Goal: Information Seeking & Learning: Find specific fact

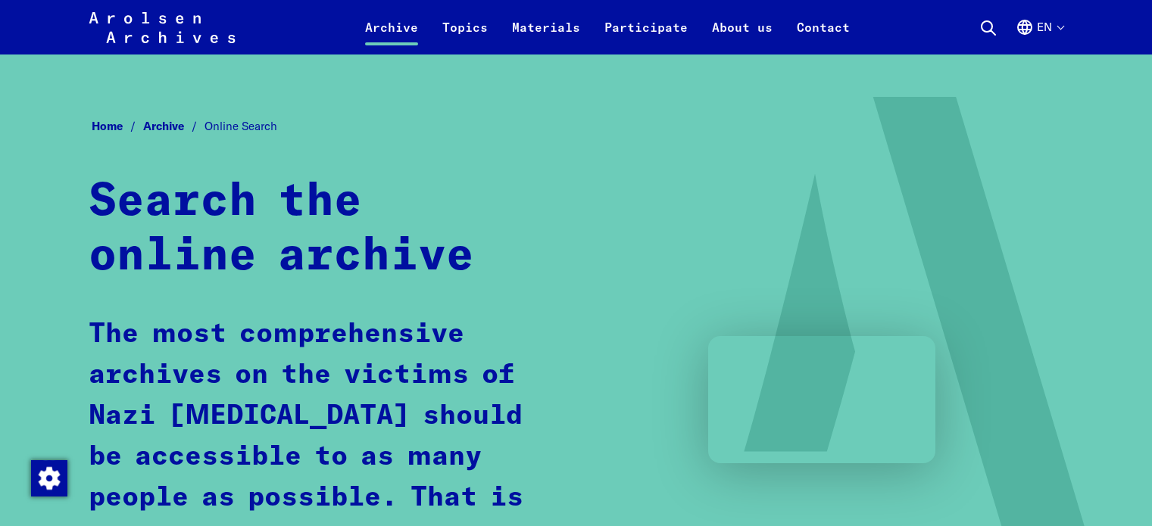
scroll to position [909, 0]
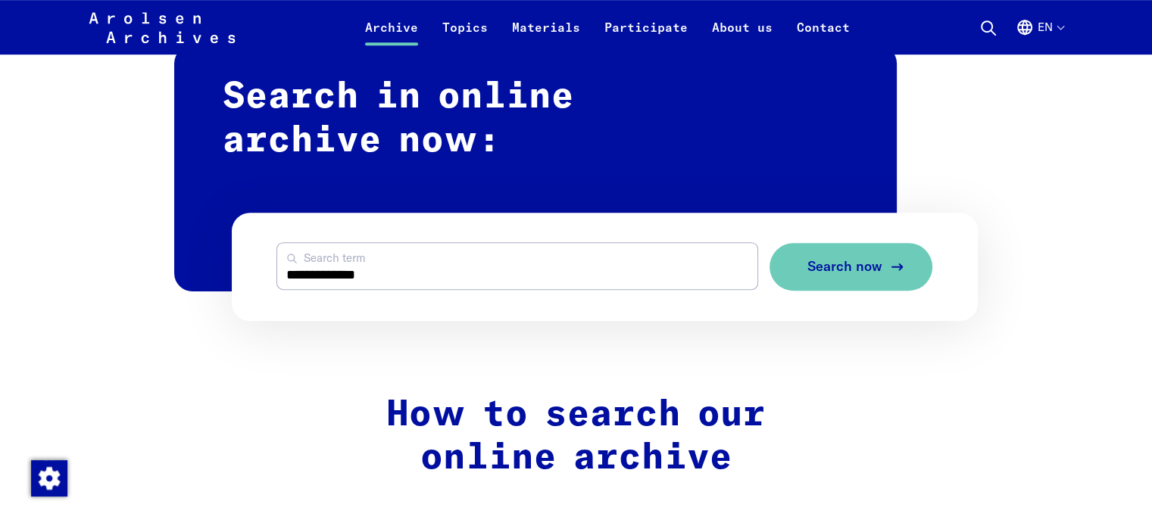
type input "**********"
click at [857, 266] on span "Search now" at bounding box center [845, 267] width 75 height 16
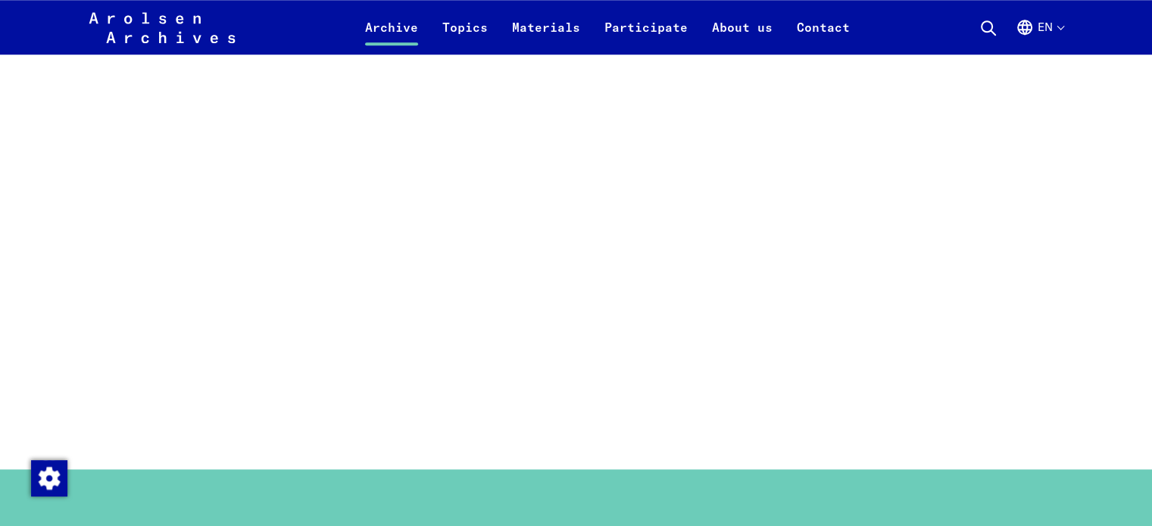
scroll to position [1288, 0]
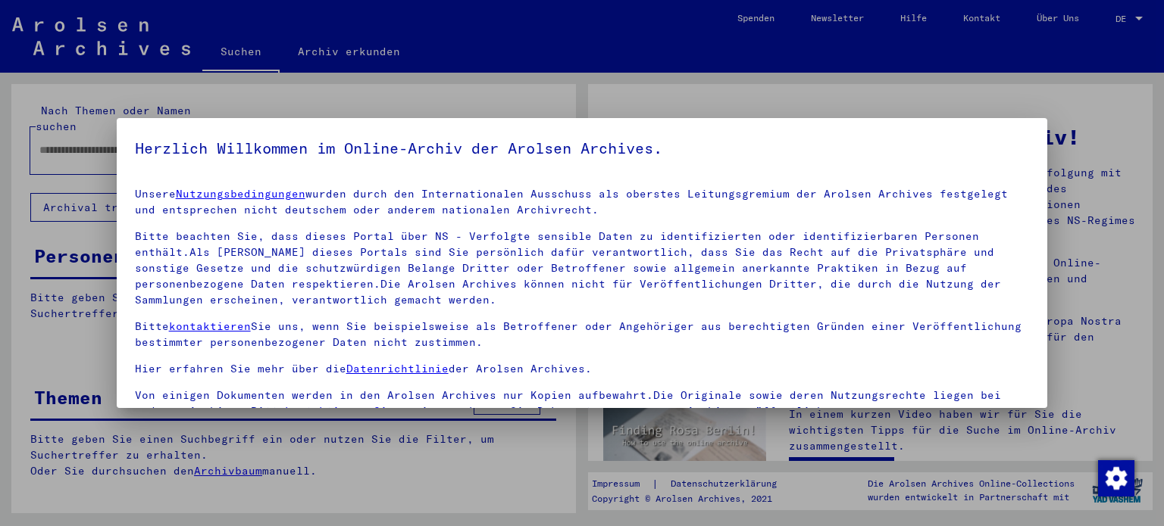
type input "**********"
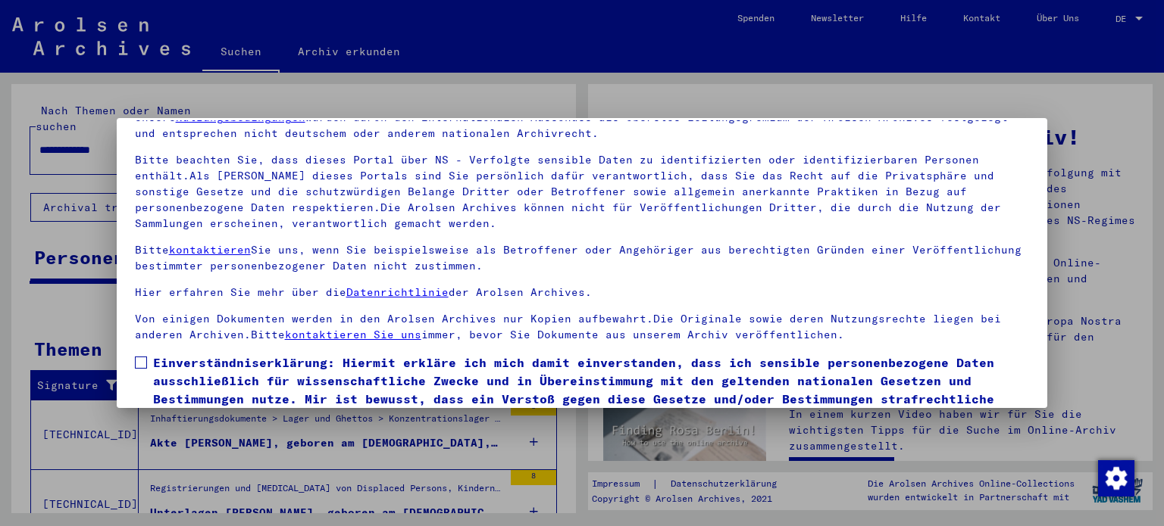
scroll to position [128, 0]
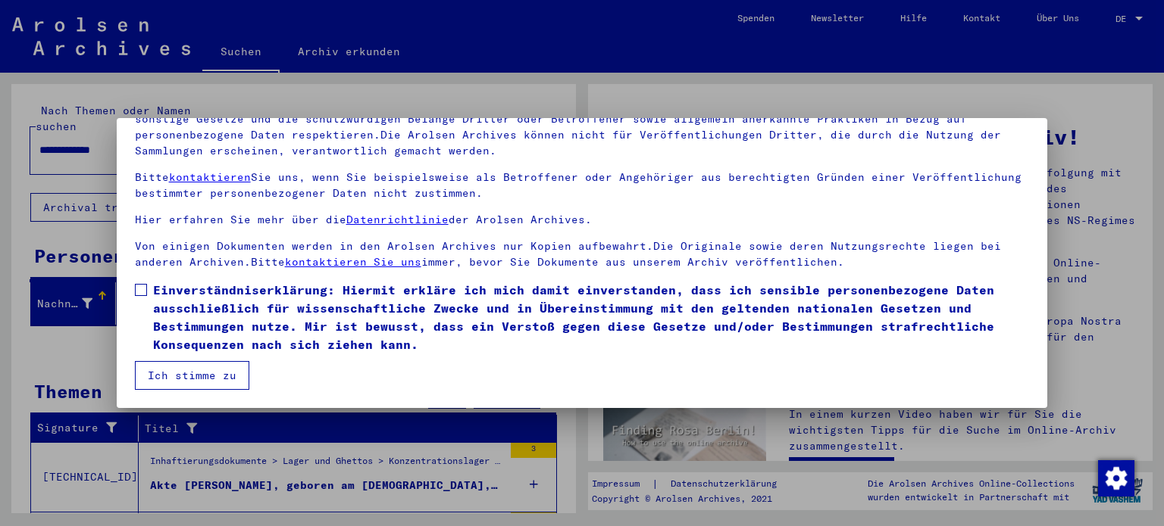
click at [142, 288] on span at bounding box center [141, 290] width 12 height 12
click at [180, 376] on button "Ich stimme zu" at bounding box center [192, 375] width 114 height 29
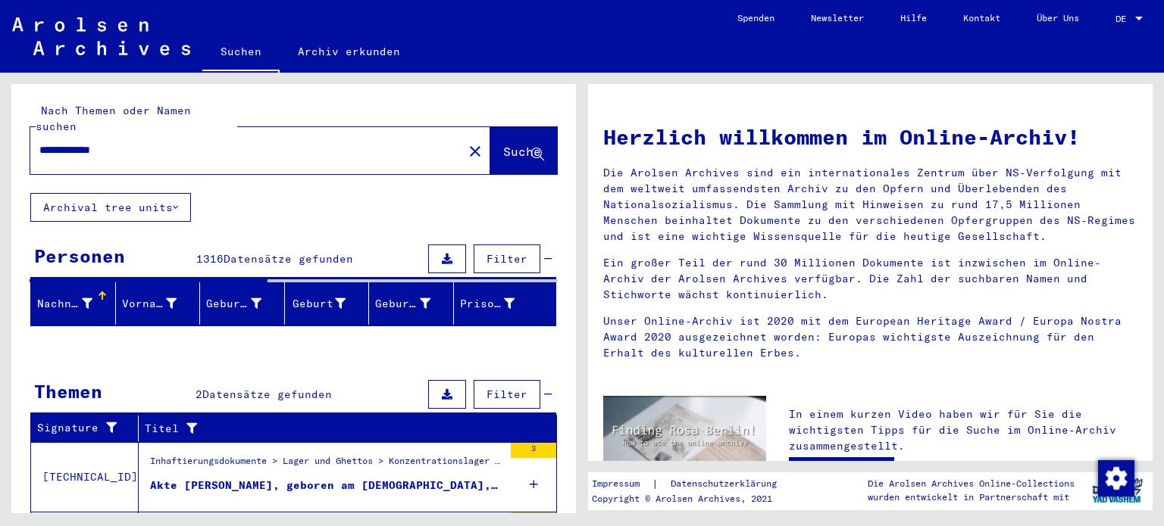
click at [503, 144] on span "Suche" at bounding box center [522, 151] width 38 height 15
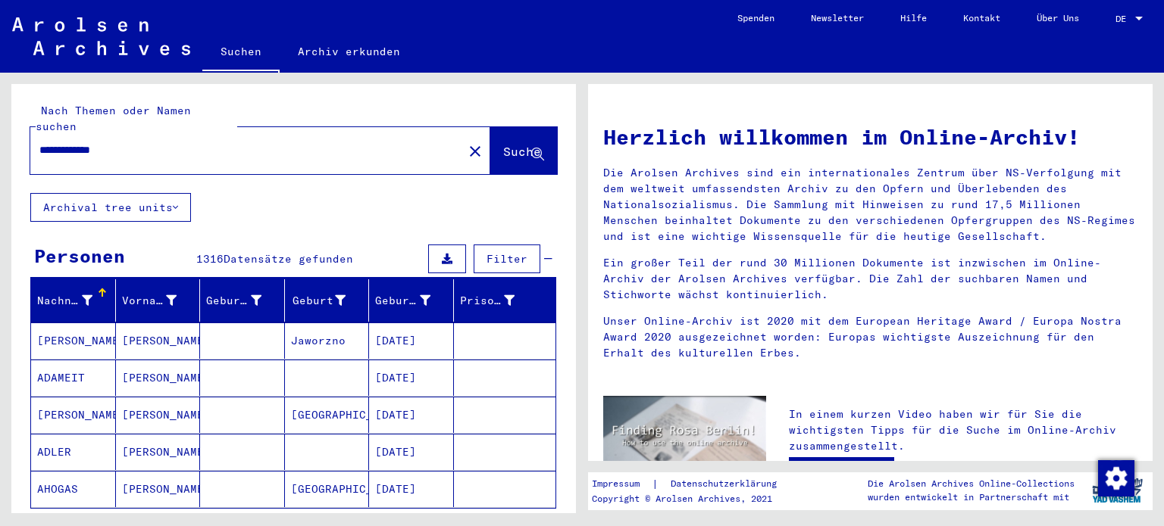
click at [518, 144] on span "Suche" at bounding box center [522, 151] width 38 height 15
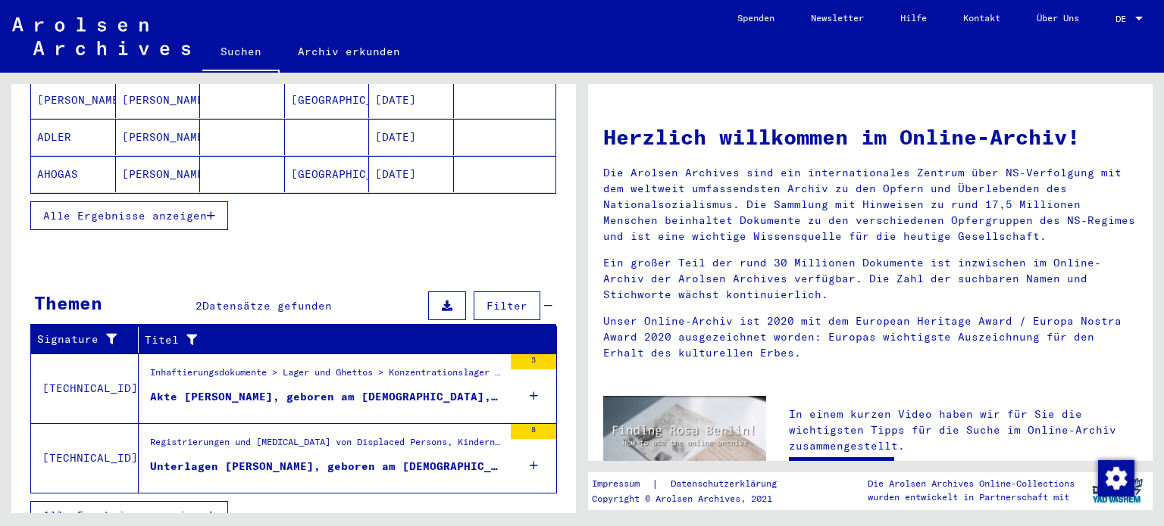
scroll to position [319, 0]
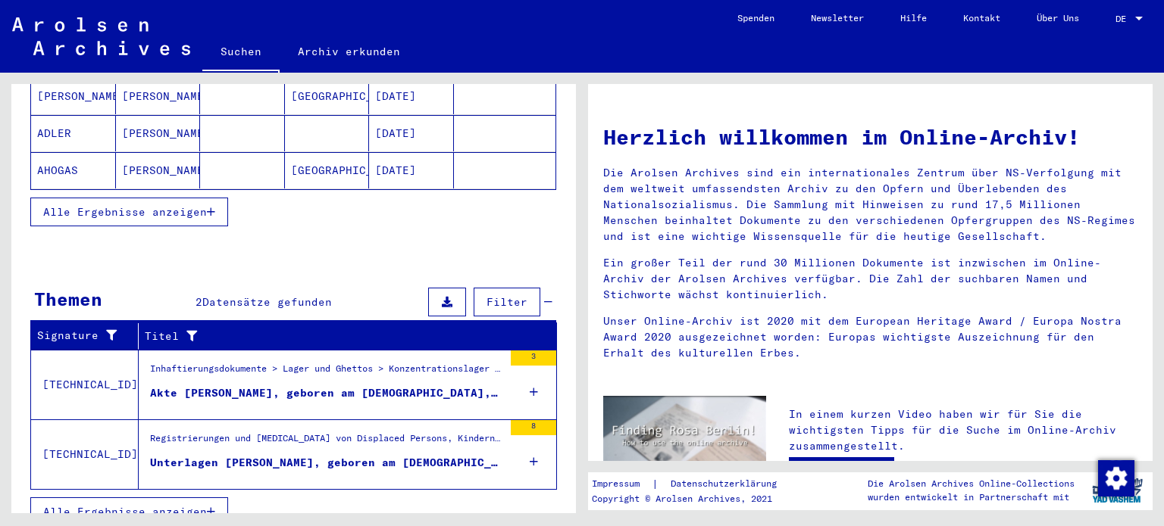
click at [222, 455] on div "Unterlagen [PERSON_NAME], geboren am [DEMOGRAPHIC_DATA], geboren in [GEOGRAPHIC…" at bounding box center [326, 463] width 353 height 16
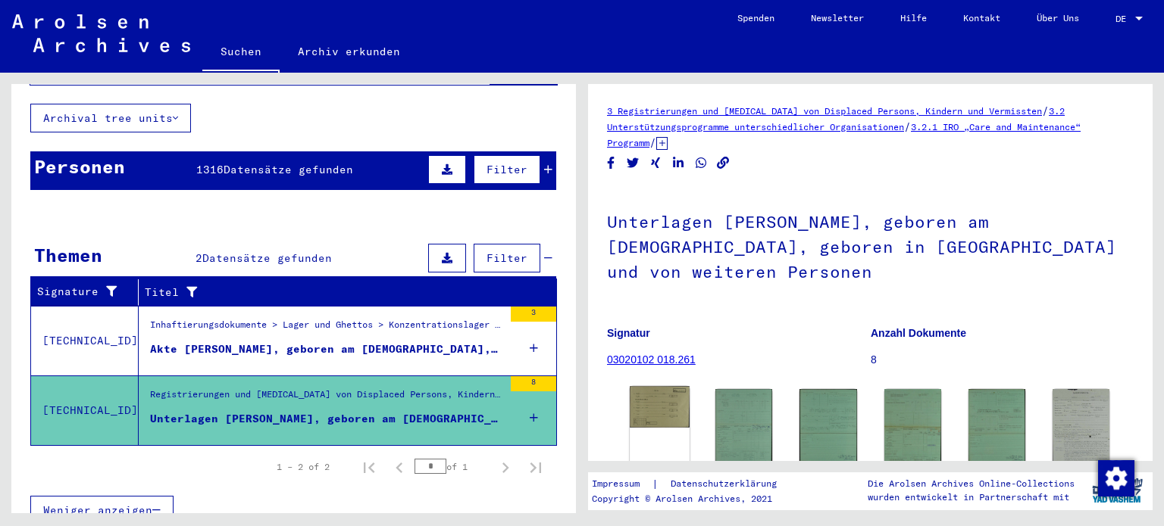
click at [661, 409] on img at bounding box center [659, 407] width 60 height 42
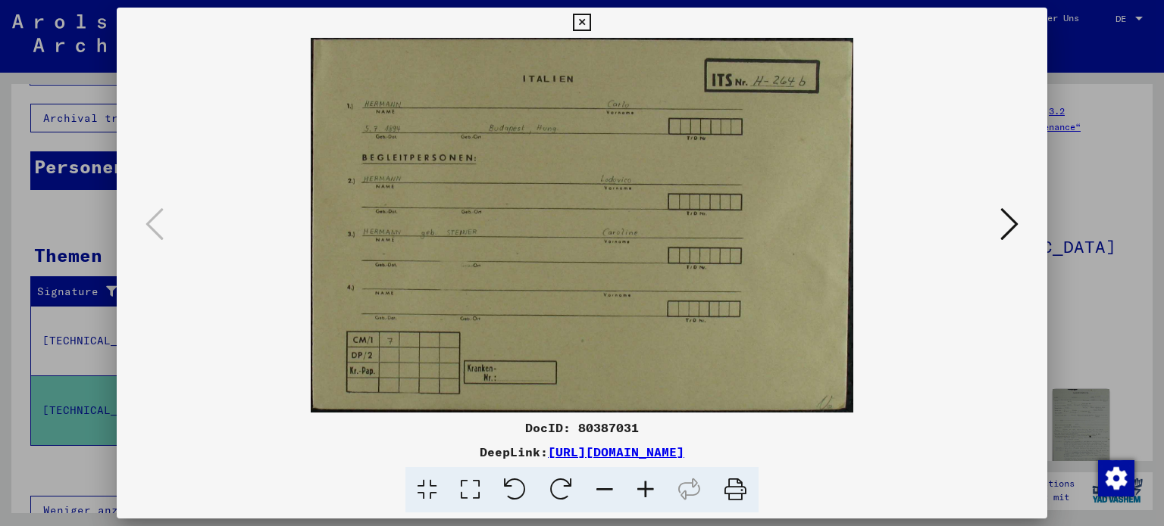
click at [1012, 224] on icon at bounding box center [1009, 224] width 18 height 36
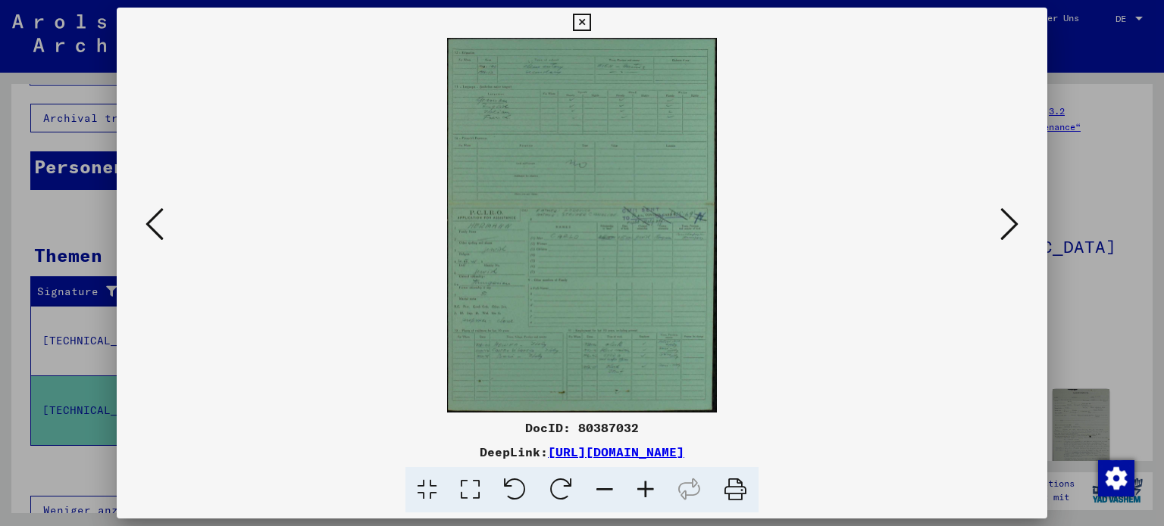
click at [644, 487] on icon at bounding box center [645, 490] width 41 height 46
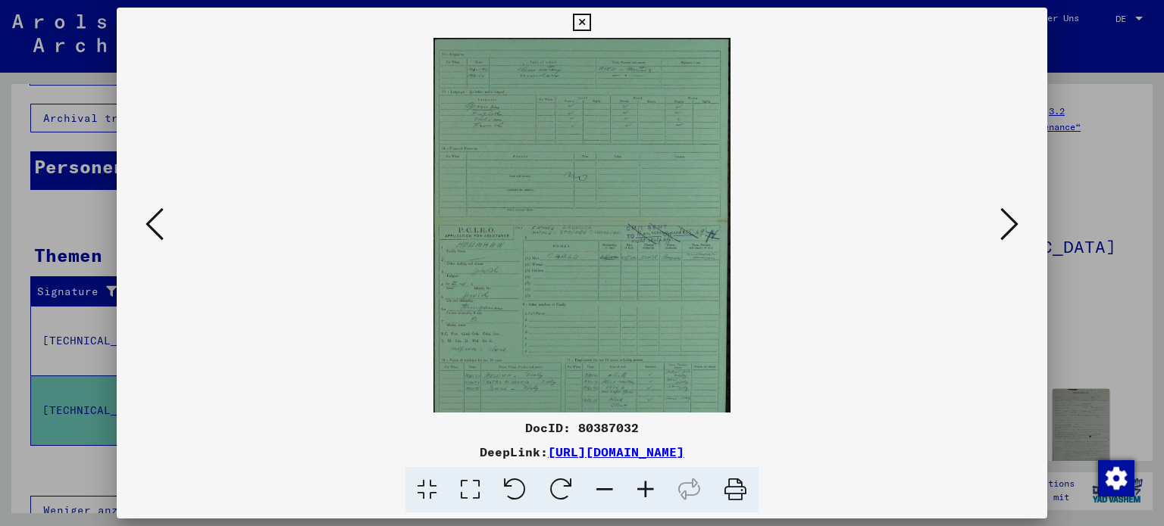
click at [639, 490] on icon at bounding box center [645, 490] width 41 height 46
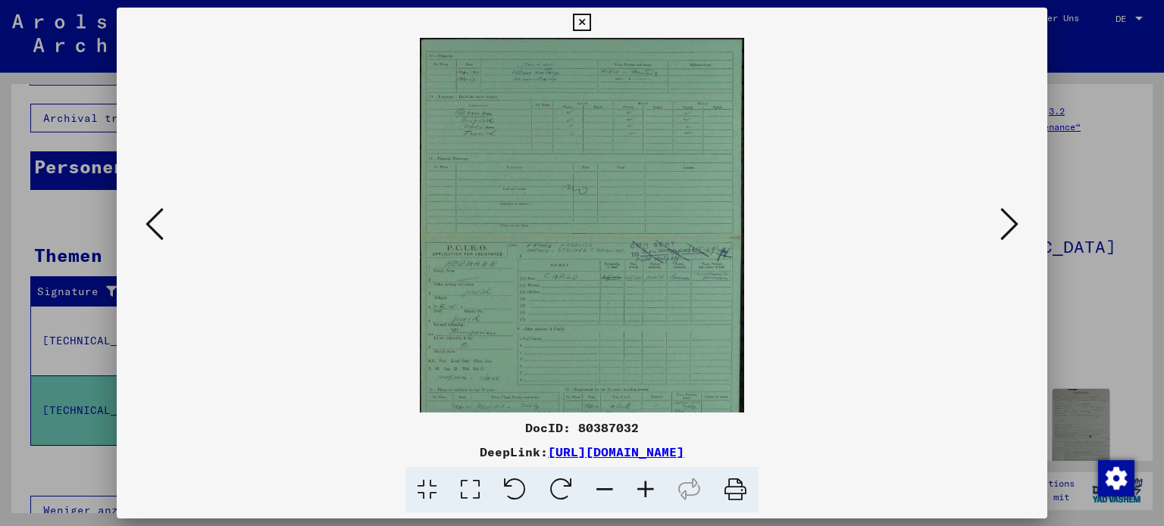
click at [639, 490] on icon at bounding box center [645, 490] width 41 height 46
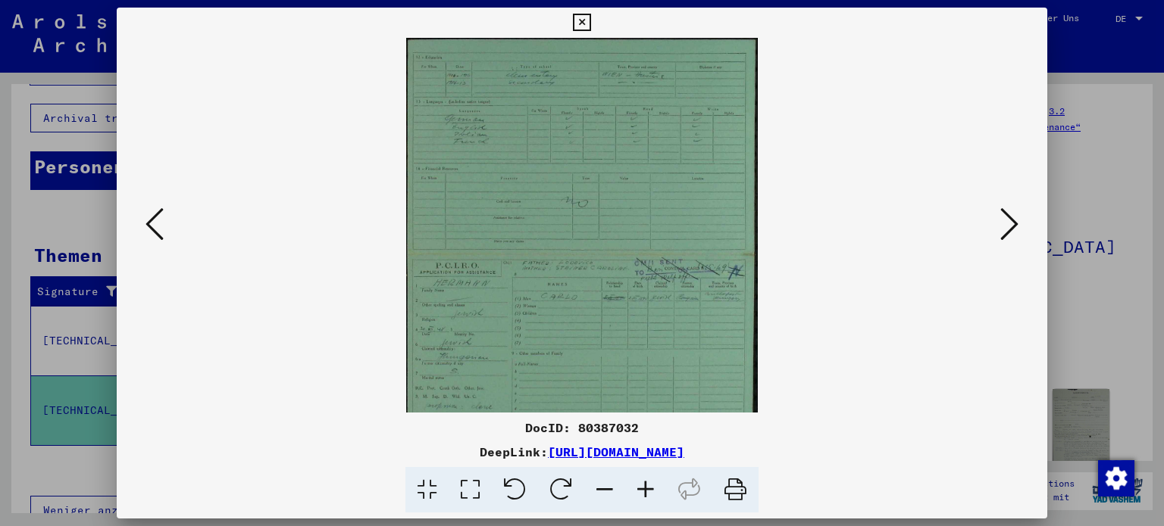
click at [639, 490] on icon at bounding box center [645, 490] width 41 height 46
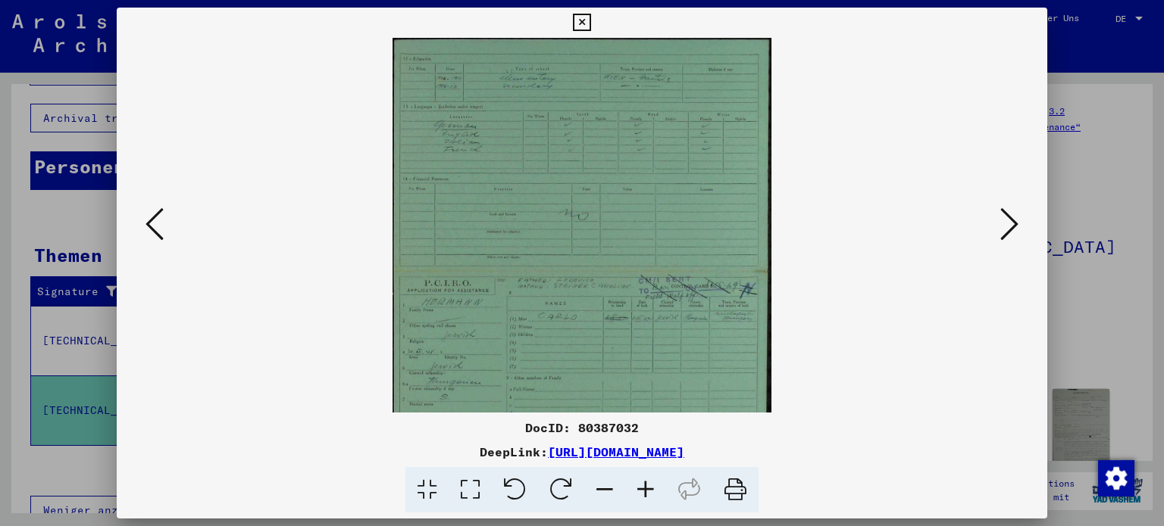
click at [639, 490] on icon at bounding box center [645, 490] width 41 height 46
click at [639, 492] on icon at bounding box center [645, 490] width 41 height 46
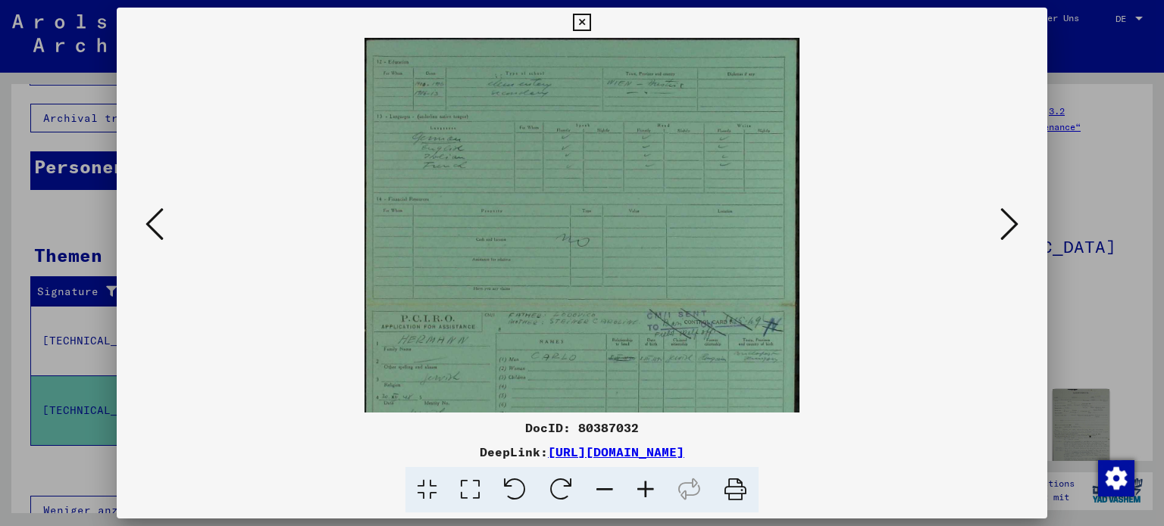
click at [639, 492] on icon at bounding box center [645, 490] width 41 height 46
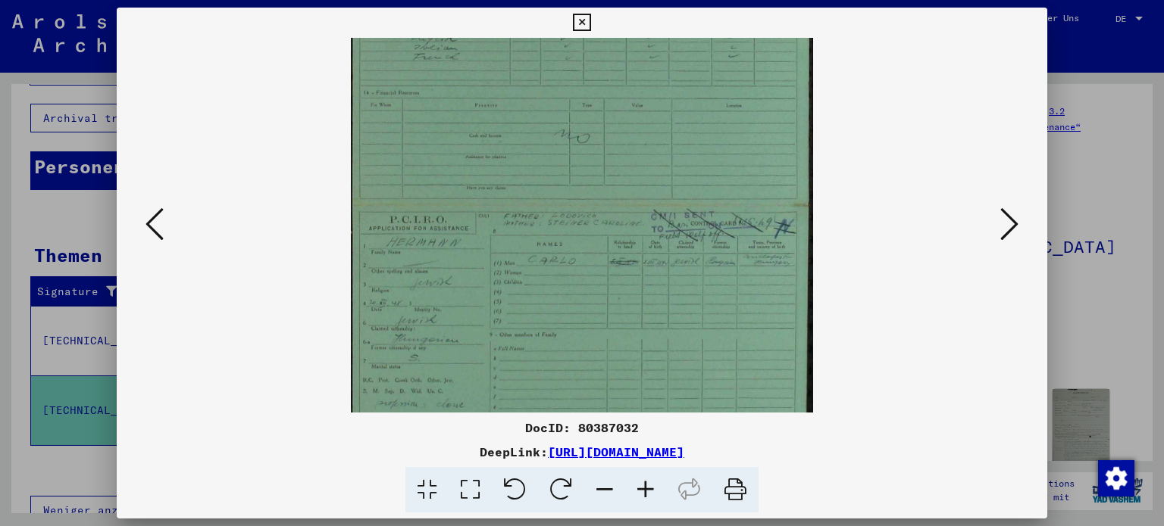
scroll to position [157, 0]
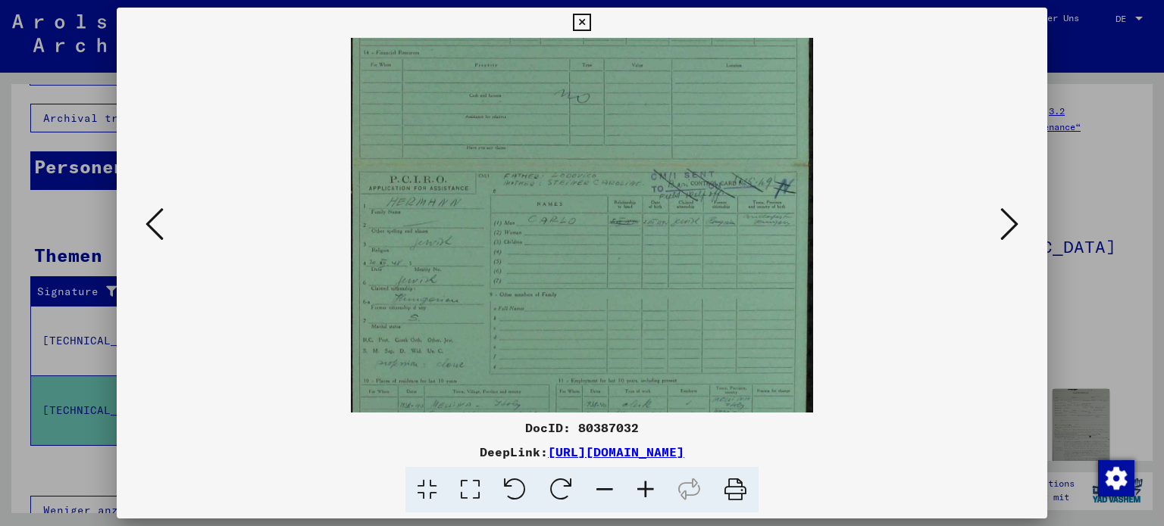
drag, startPoint x: 745, startPoint y: 337, endPoint x: 763, endPoint y: 183, distance: 155.6
click at [763, 183] on img at bounding box center [581, 201] width 461 height 640
click at [643, 490] on icon at bounding box center [645, 490] width 41 height 46
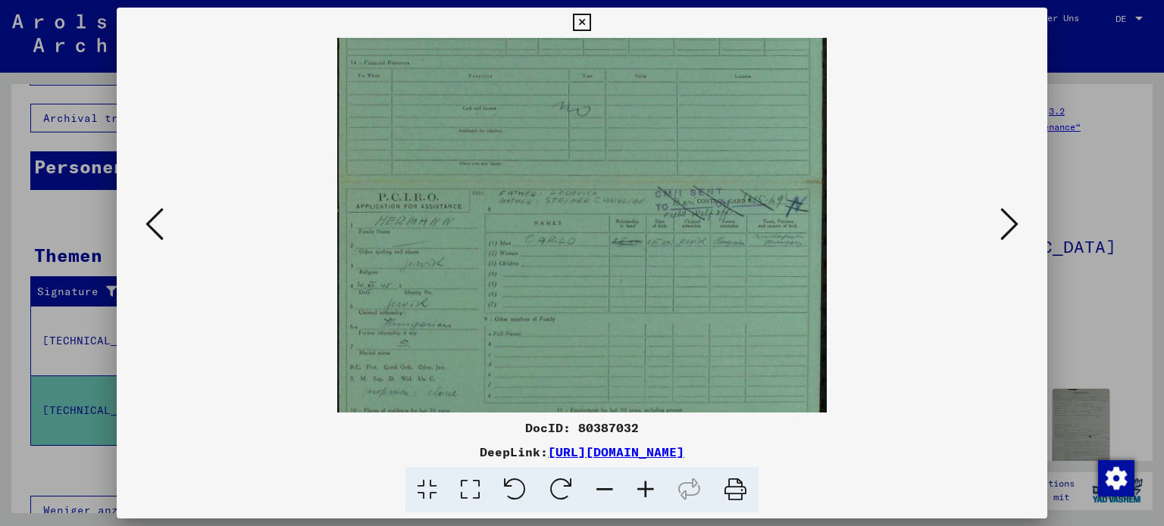
click at [643, 490] on icon at bounding box center [645, 490] width 41 height 46
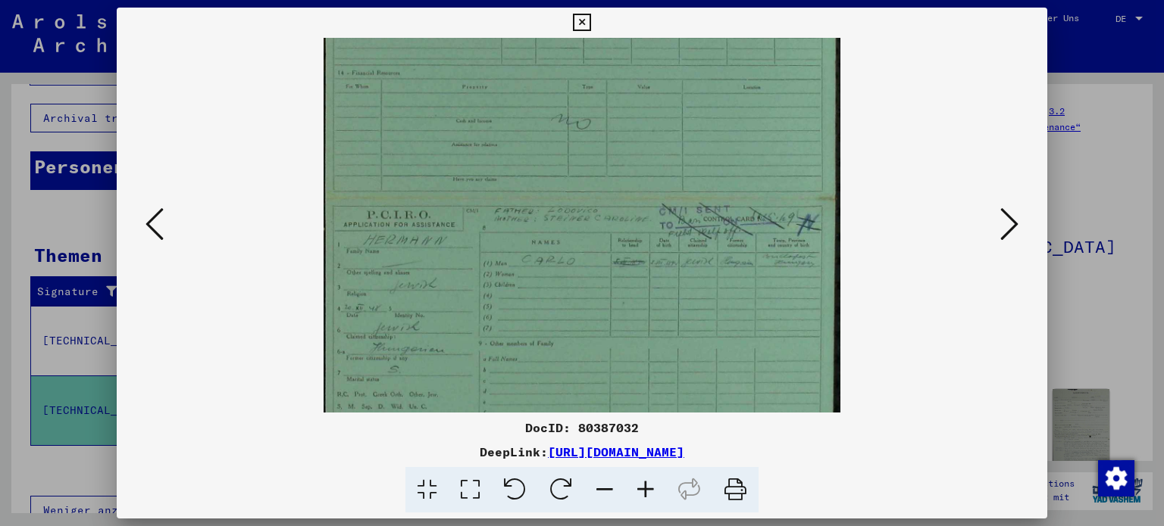
click at [643, 490] on icon at bounding box center [645, 490] width 41 height 46
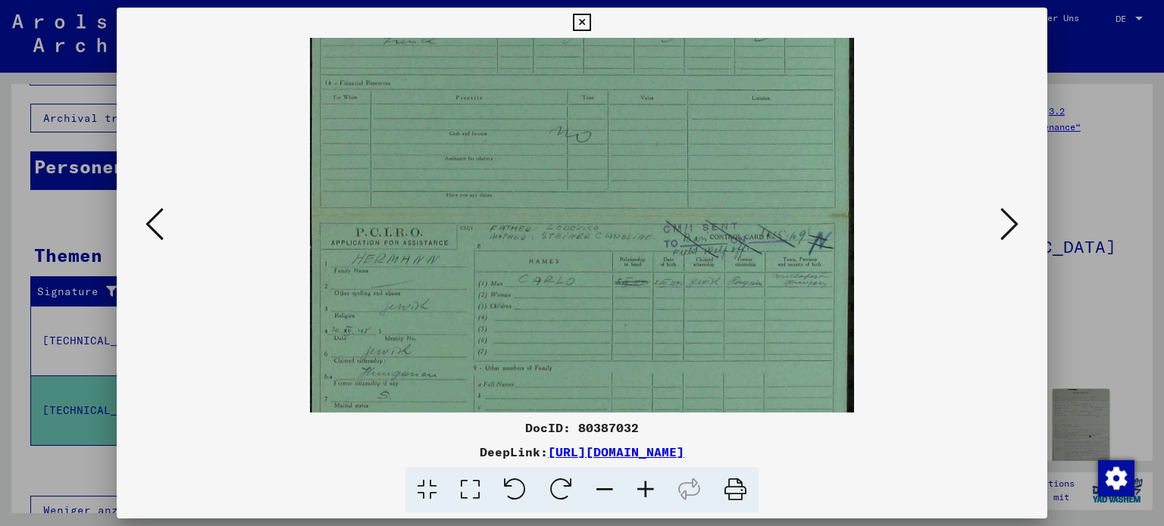
click at [642, 487] on icon at bounding box center [645, 490] width 41 height 46
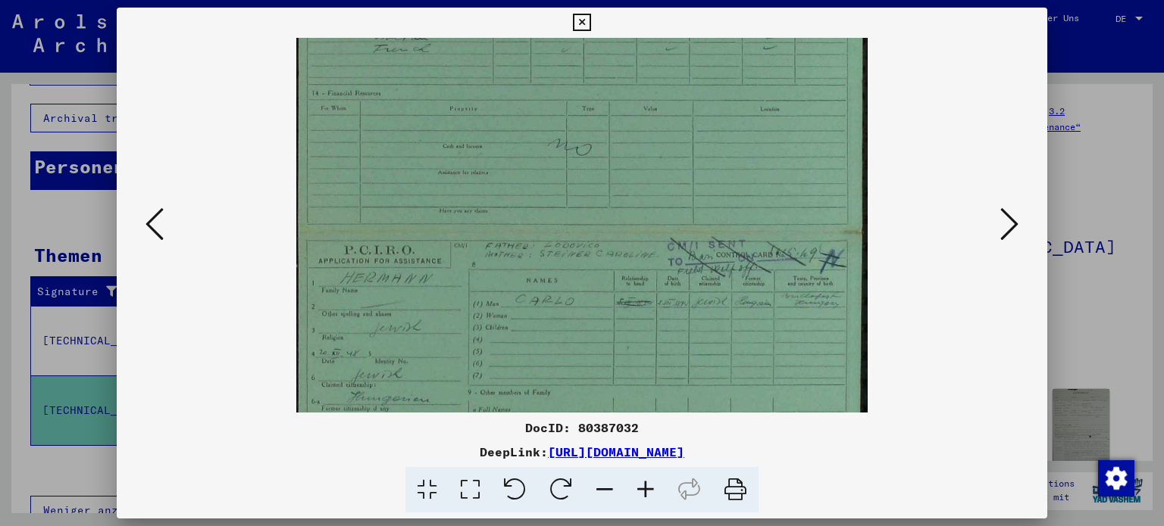
click at [642, 487] on icon at bounding box center [645, 490] width 41 height 46
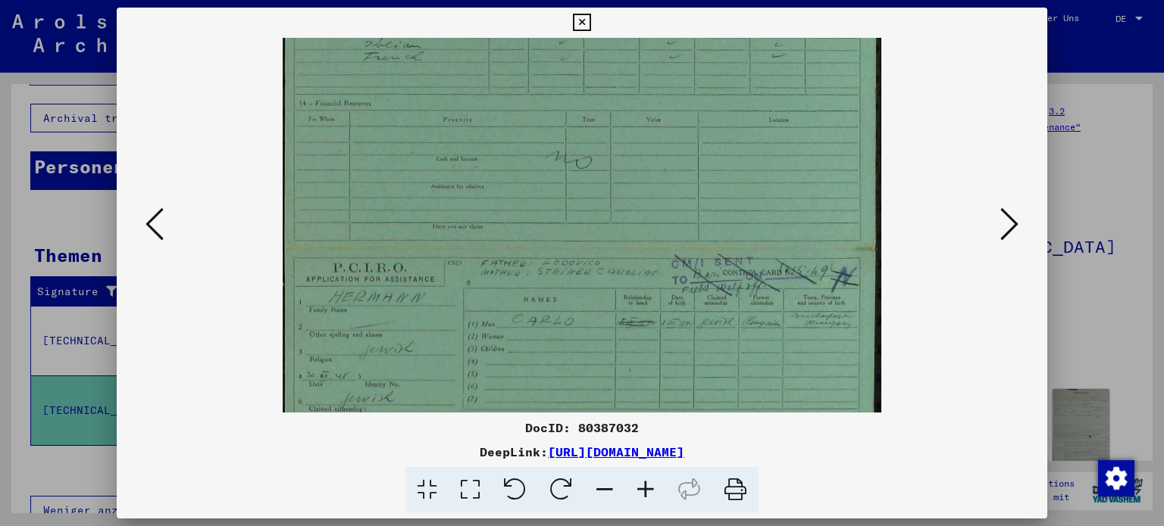
click at [642, 487] on icon at bounding box center [645, 490] width 41 height 46
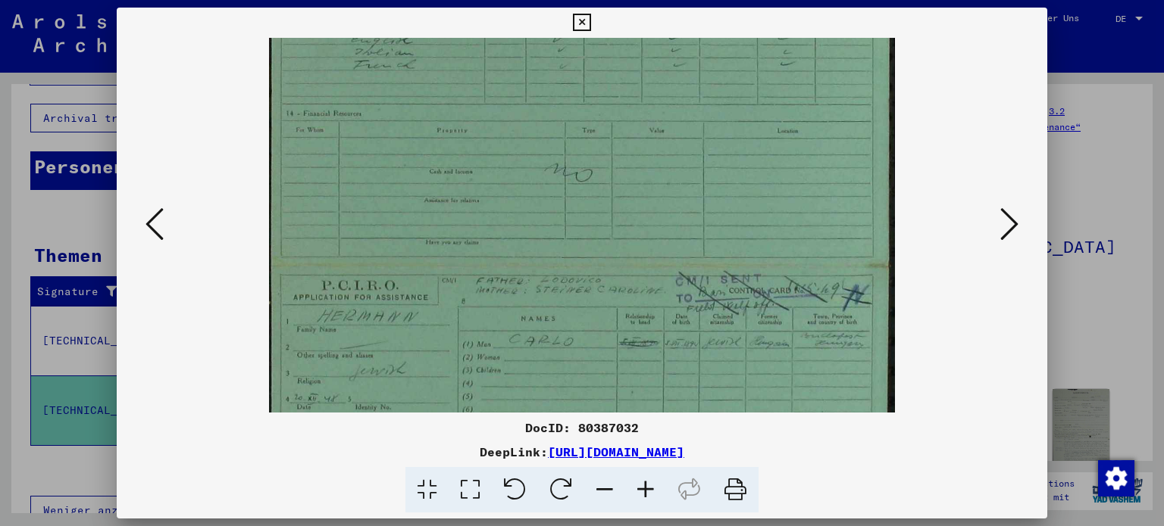
click at [642, 486] on icon at bounding box center [645, 490] width 41 height 46
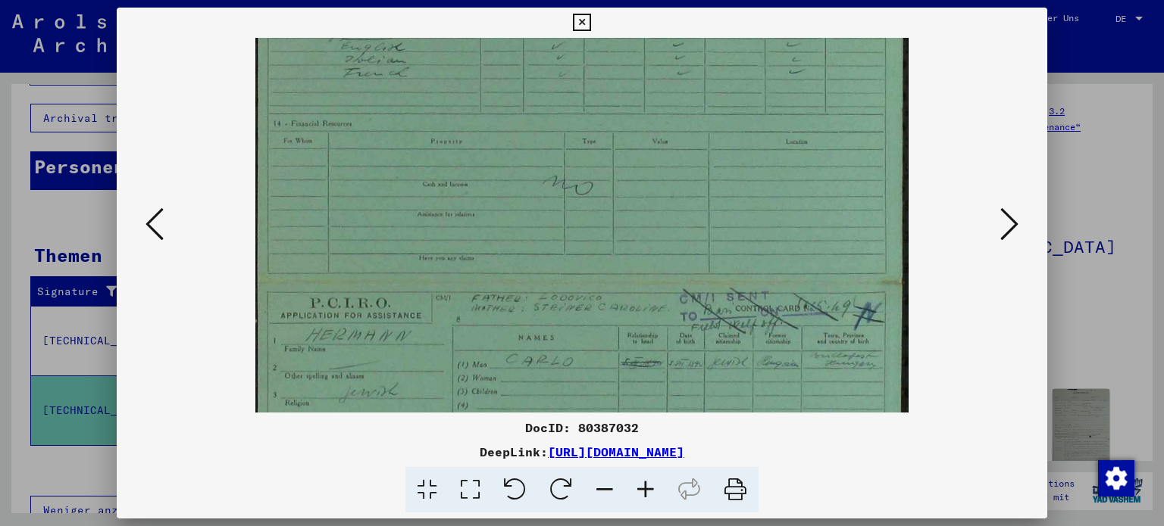
click at [1012, 221] on icon at bounding box center [1009, 224] width 18 height 36
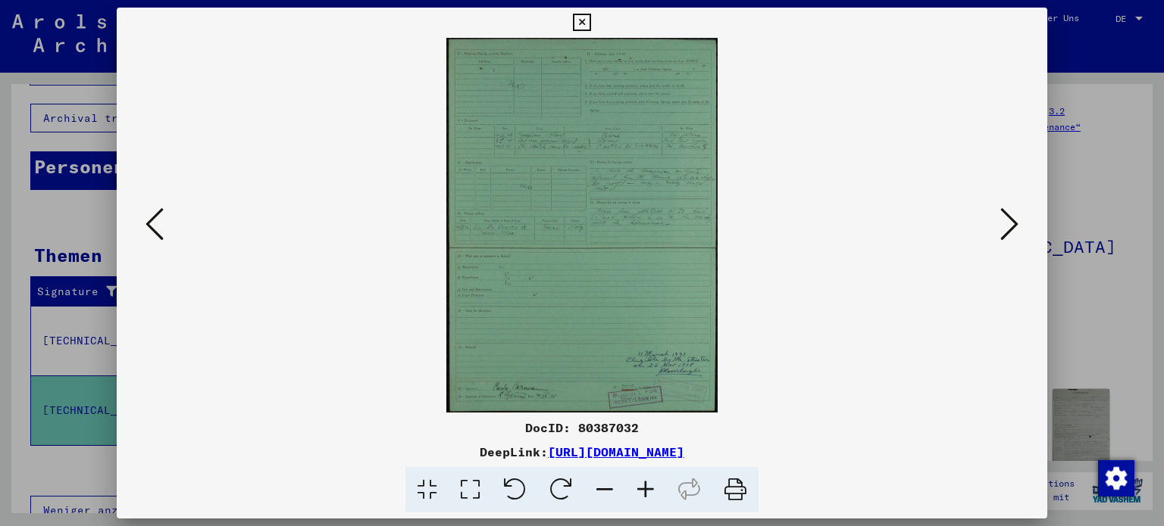
click at [573, 197] on img at bounding box center [582, 225] width 272 height 375
click at [642, 488] on icon at bounding box center [645, 490] width 41 height 46
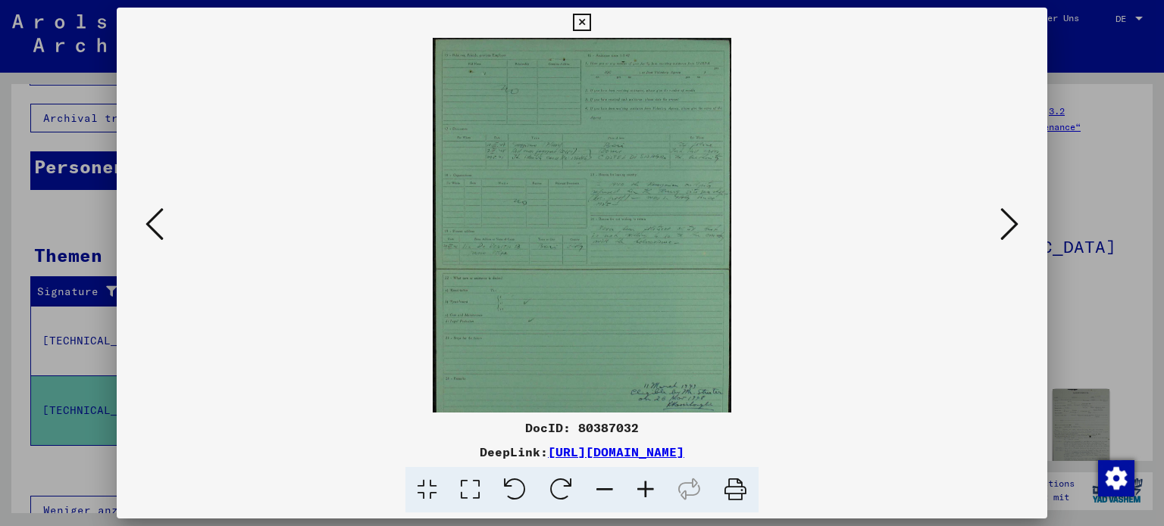
click at [642, 488] on icon at bounding box center [645, 490] width 41 height 46
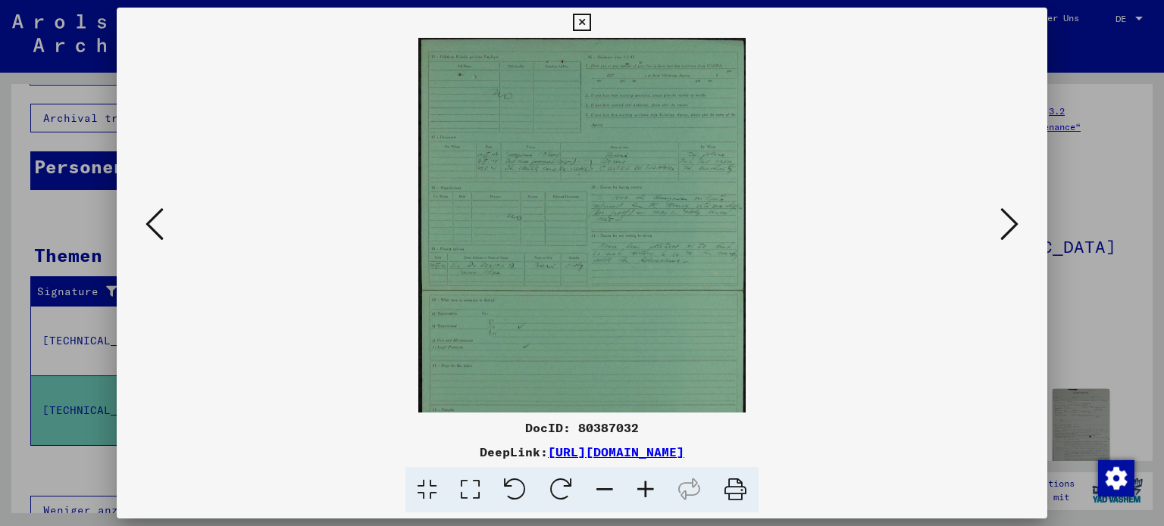
click at [640, 489] on icon at bounding box center [645, 490] width 41 height 46
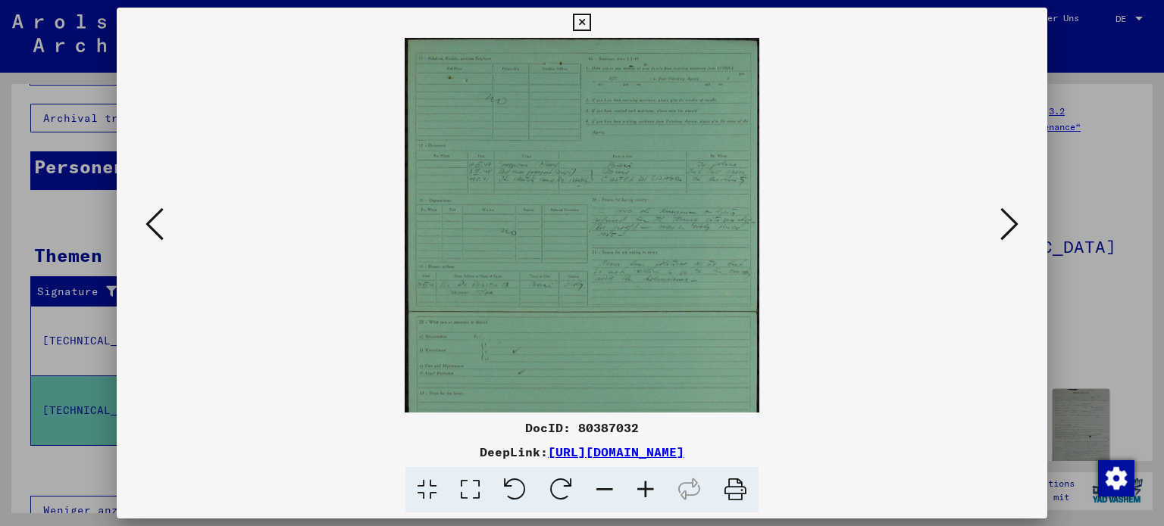
click at [640, 489] on icon at bounding box center [645, 490] width 41 height 46
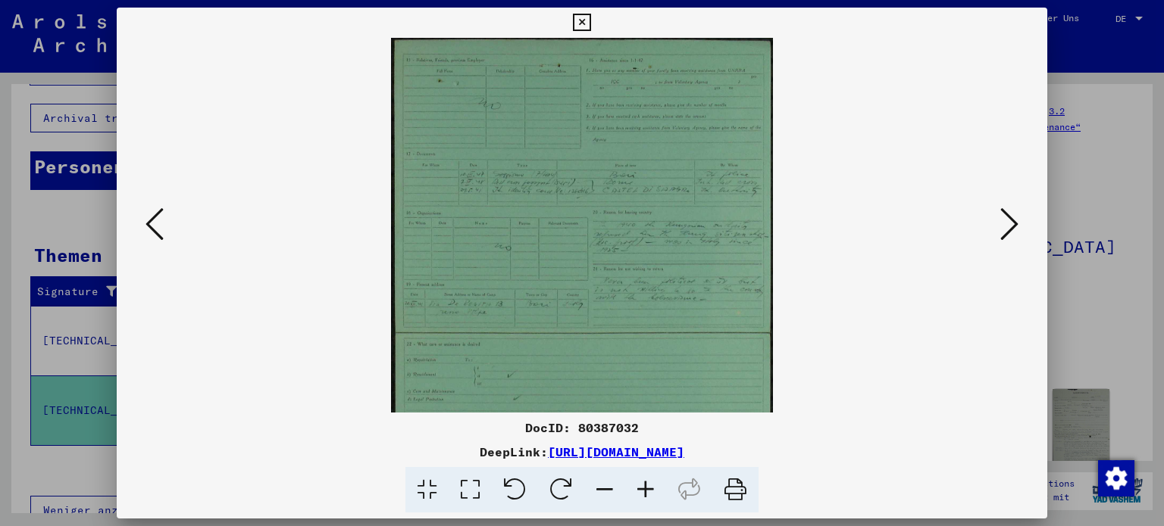
click at [636, 491] on icon at bounding box center [645, 490] width 41 height 46
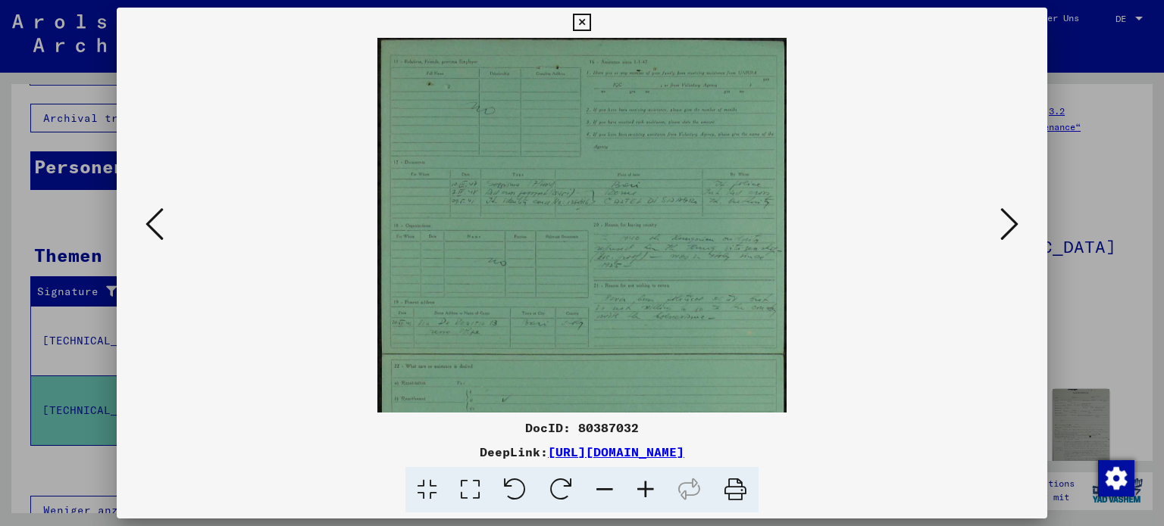
click at [633, 492] on icon at bounding box center [645, 490] width 41 height 46
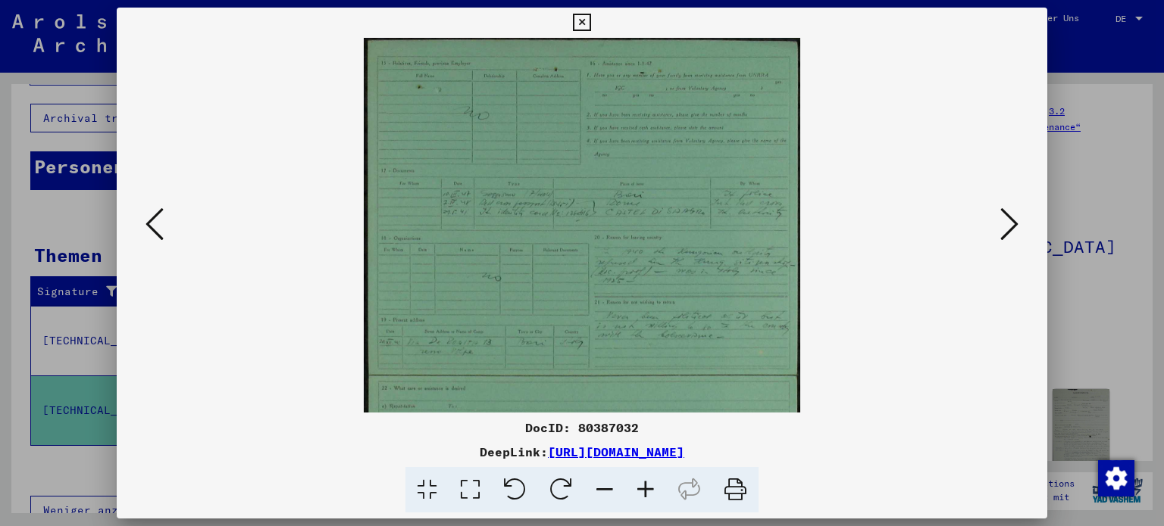
click at [633, 492] on icon at bounding box center [645, 490] width 41 height 46
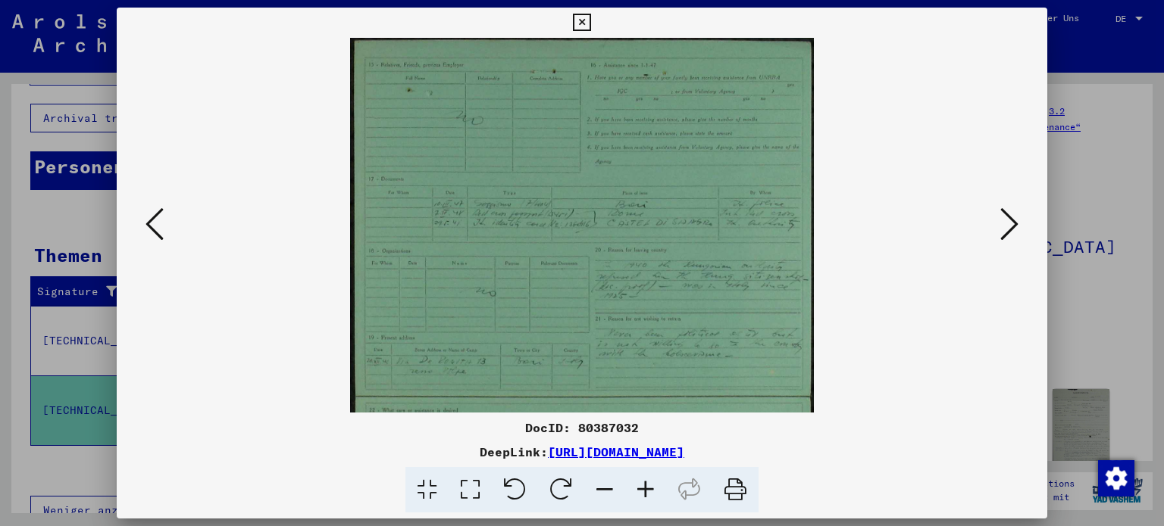
click at [632, 492] on icon at bounding box center [645, 490] width 41 height 46
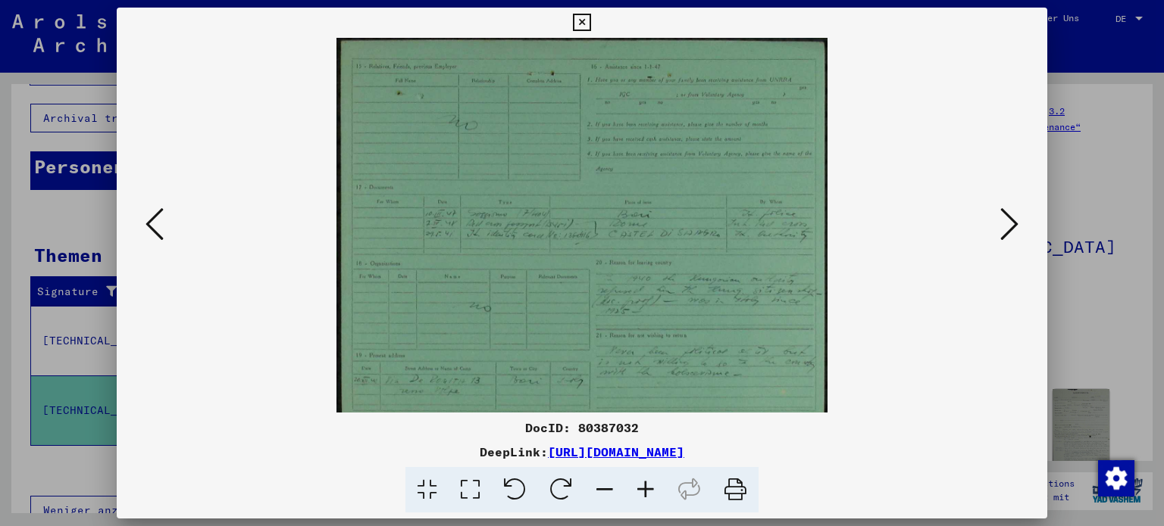
click at [629, 493] on icon at bounding box center [645, 490] width 41 height 46
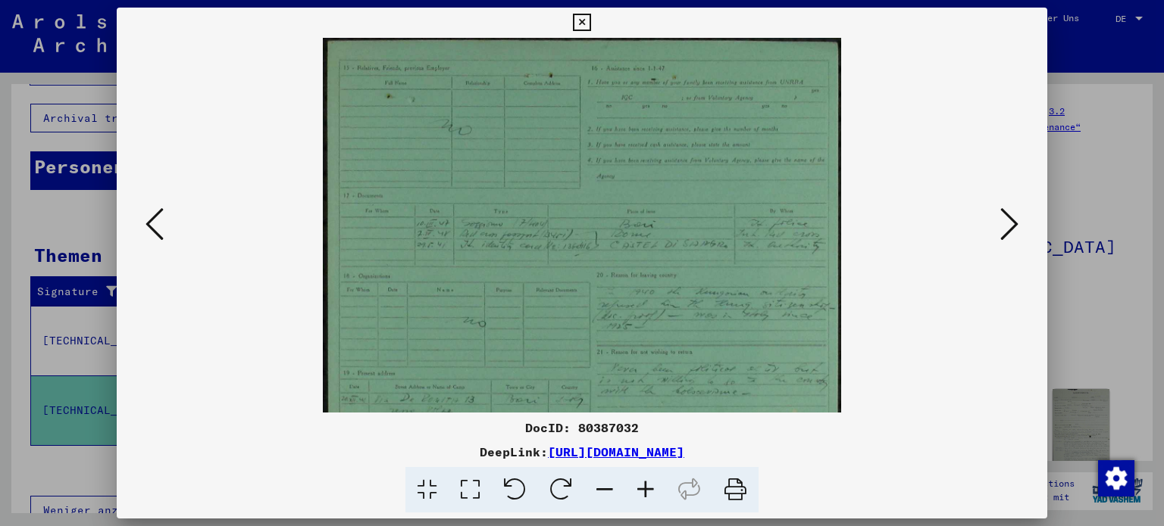
click at [629, 493] on icon at bounding box center [645, 490] width 41 height 46
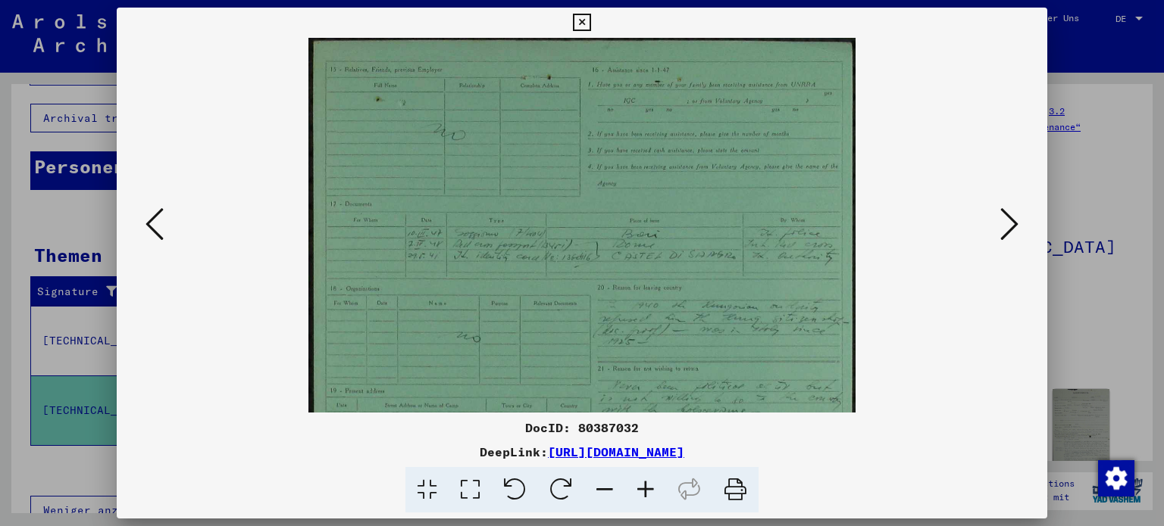
click at [629, 493] on icon at bounding box center [645, 490] width 41 height 46
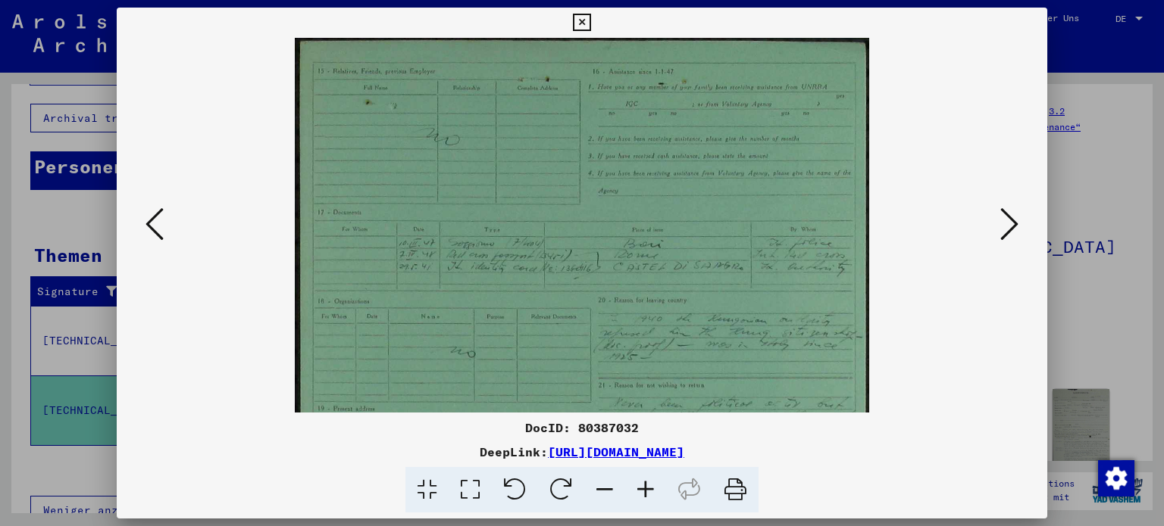
drag, startPoint x: 626, startPoint y: 493, endPoint x: 616, endPoint y: 496, distance: 10.3
click at [625, 494] on icon at bounding box center [645, 490] width 41 height 46
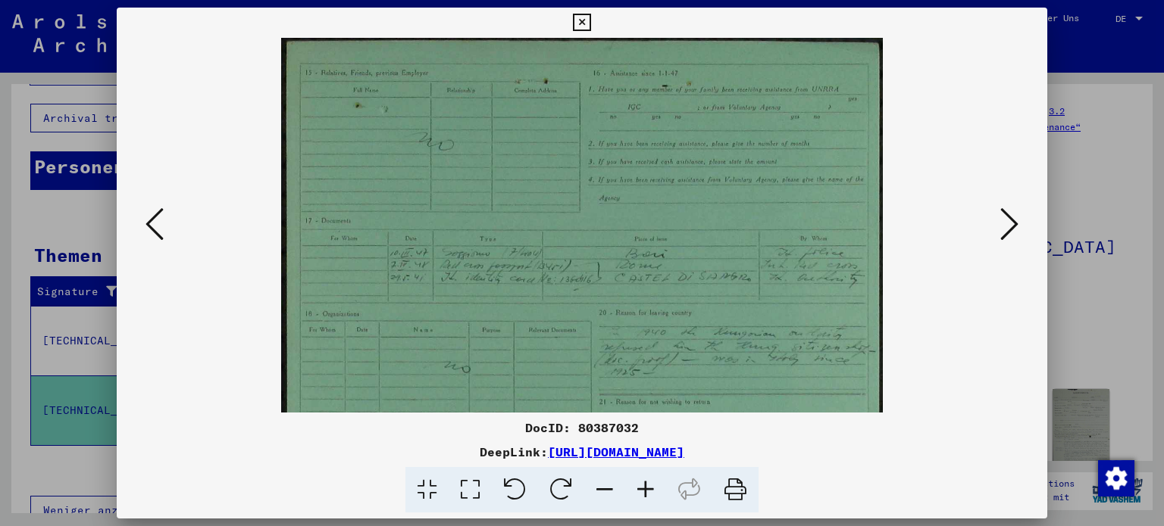
click at [616, 497] on icon at bounding box center [604, 490] width 41 height 46
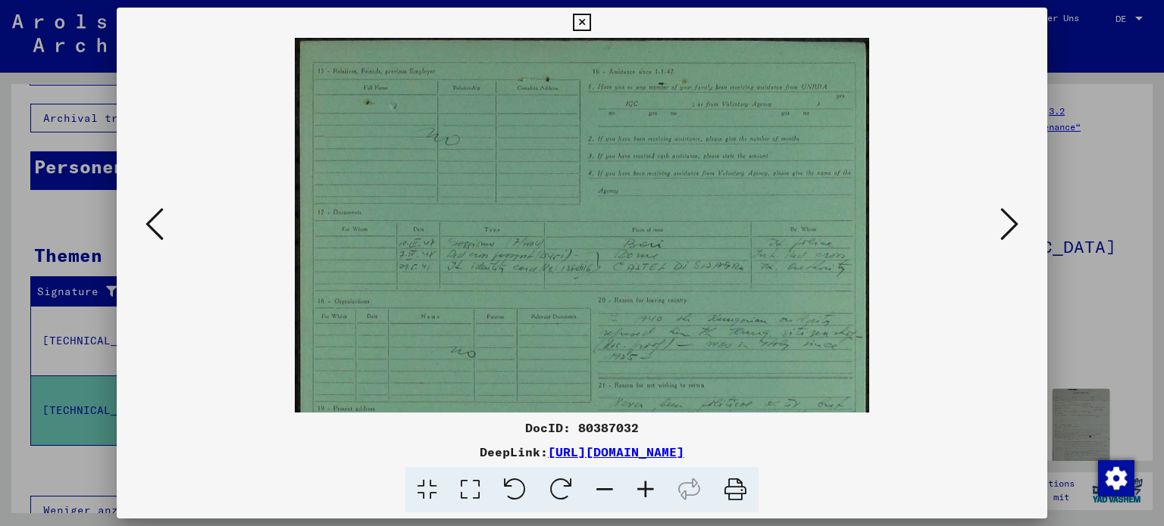
click at [645, 494] on icon at bounding box center [645, 490] width 41 height 46
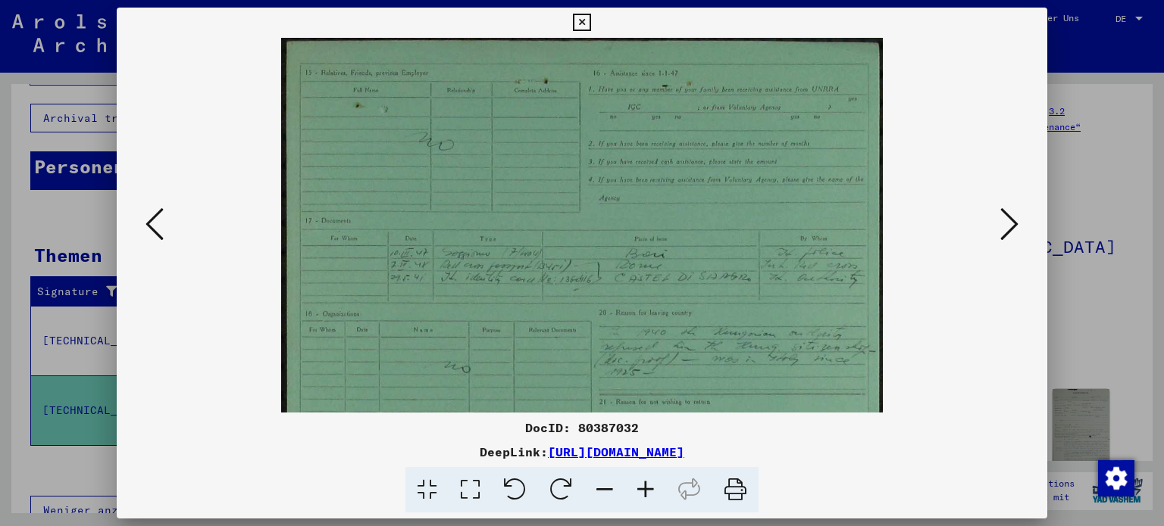
click at [645, 494] on icon at bounding box center [645, 490] width 41 height 46
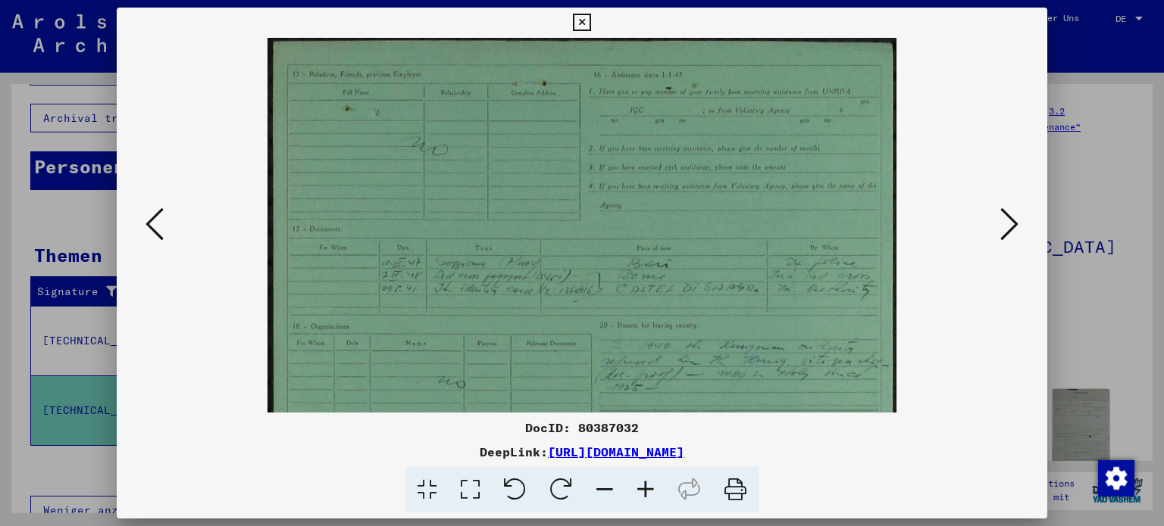
click at [645, 494] on icon at bounding box center [645, 490] width 41 height 46
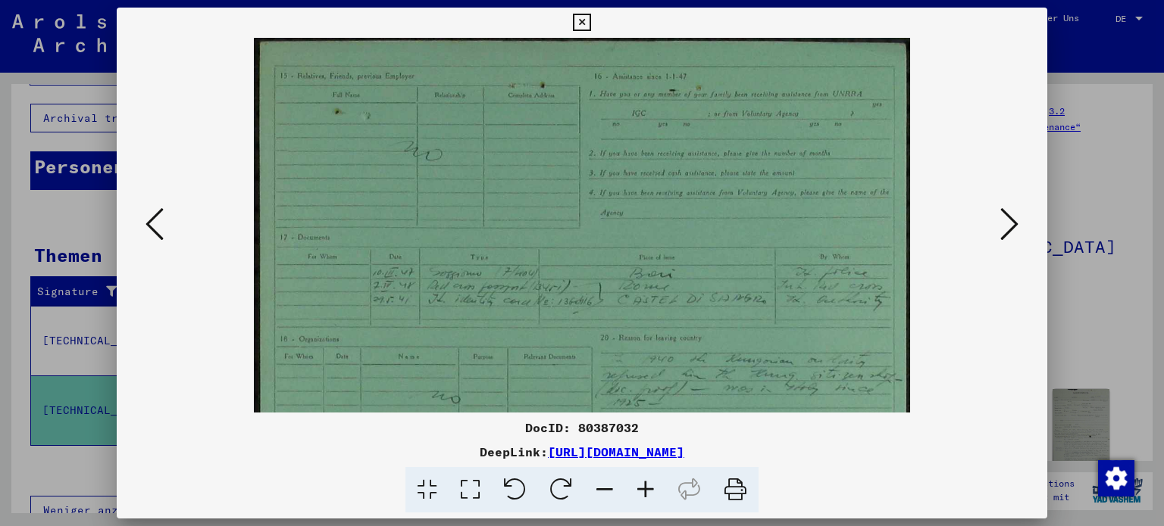
click at [645, 493] on icon at bounding box center [645, 490] width 41 height 46
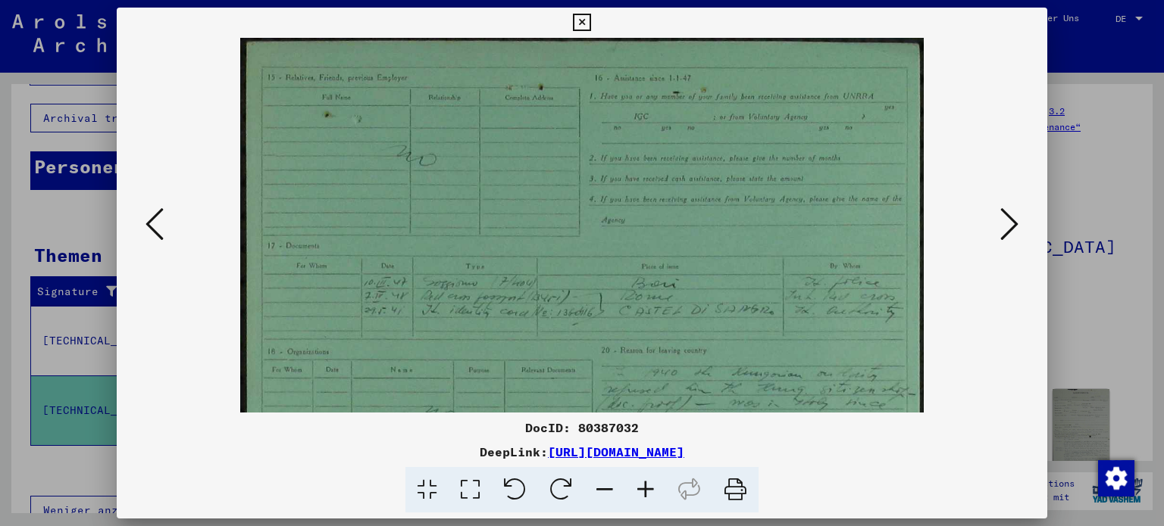
click at [643, 490] on icon at bounding box center [645, 490] width 41 height 46
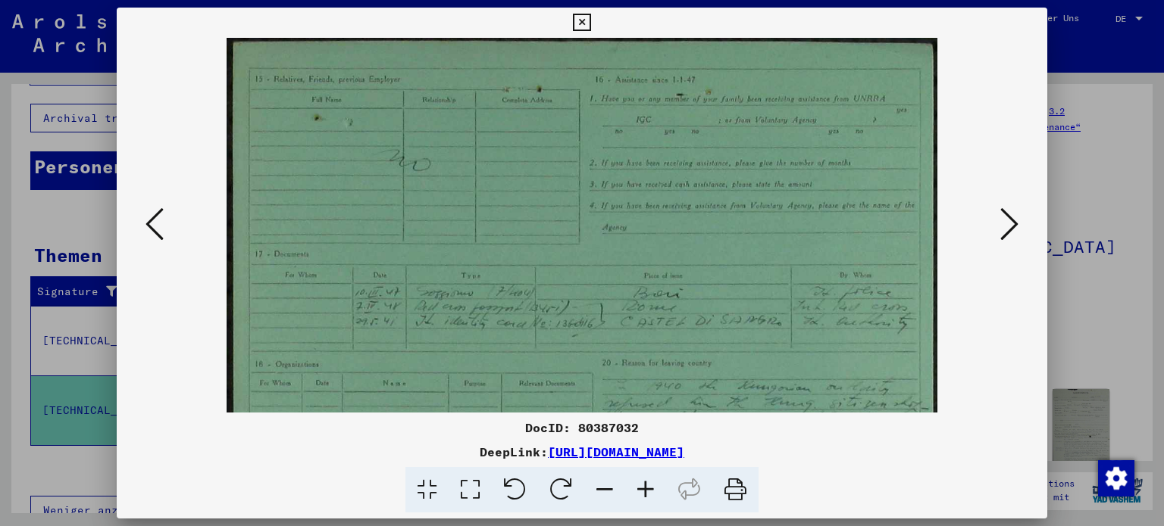
click at [603, 489] on icon at bounding box center [604, 490] width 41 height 46
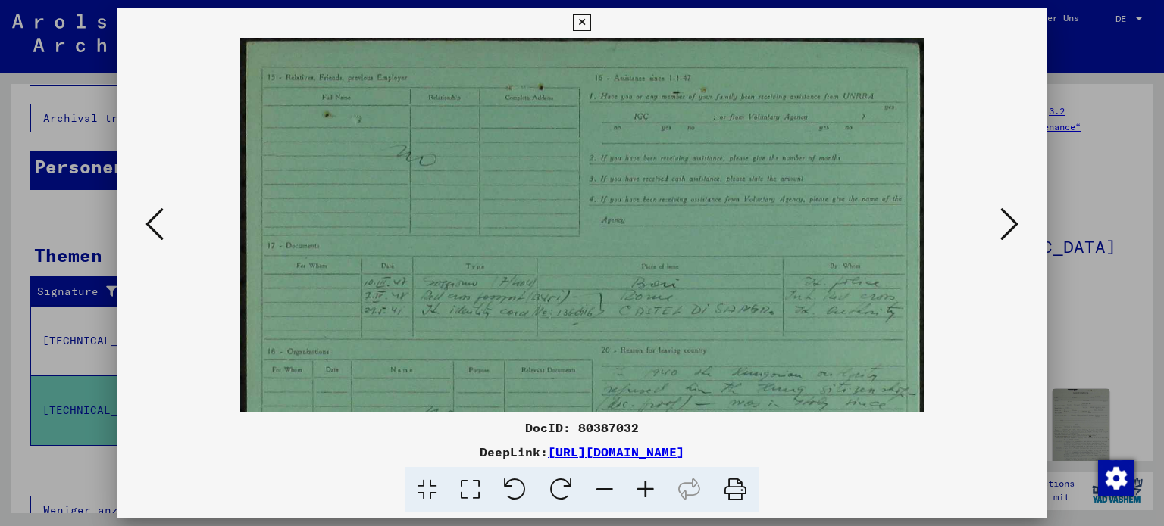
click at [601, 487] on icon at bounding box center [604, 490] width 41 height 46
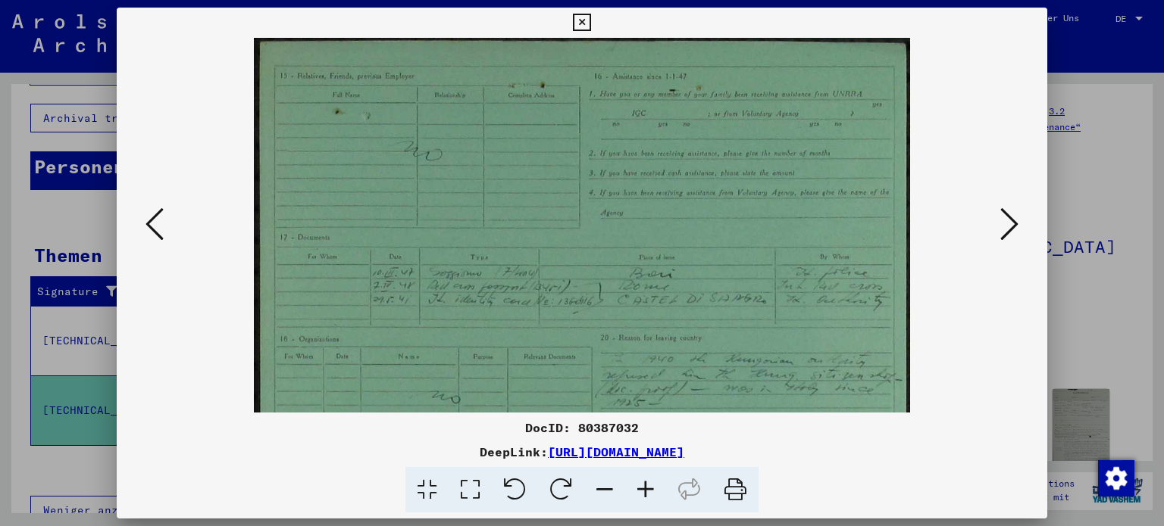
click at [600, 487] on icon at bounding box center [604, 490] width 41 height 46
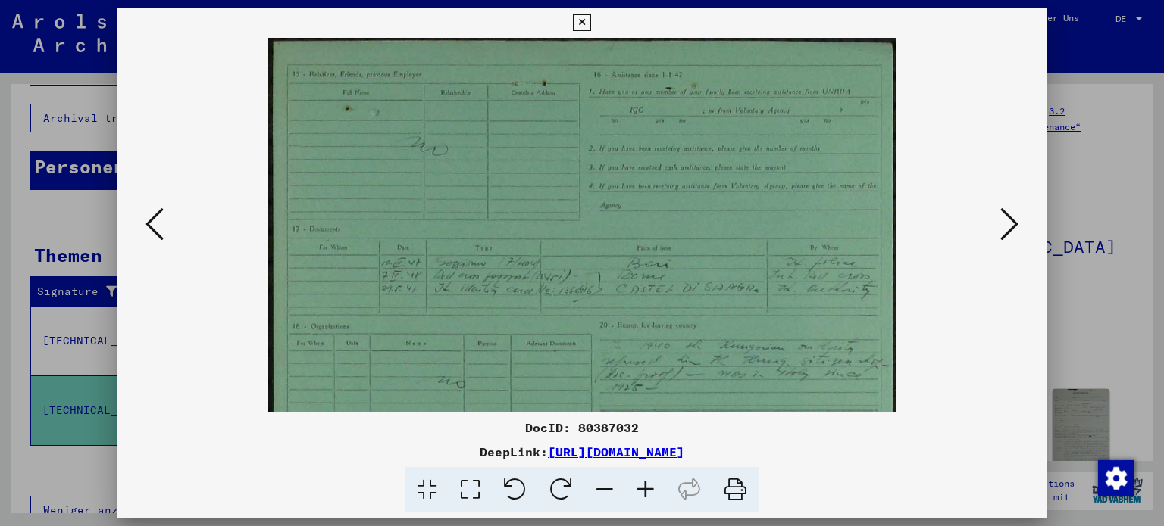
click at [600, 487] on icon at bounding box center [604, 490] width 41 height 46
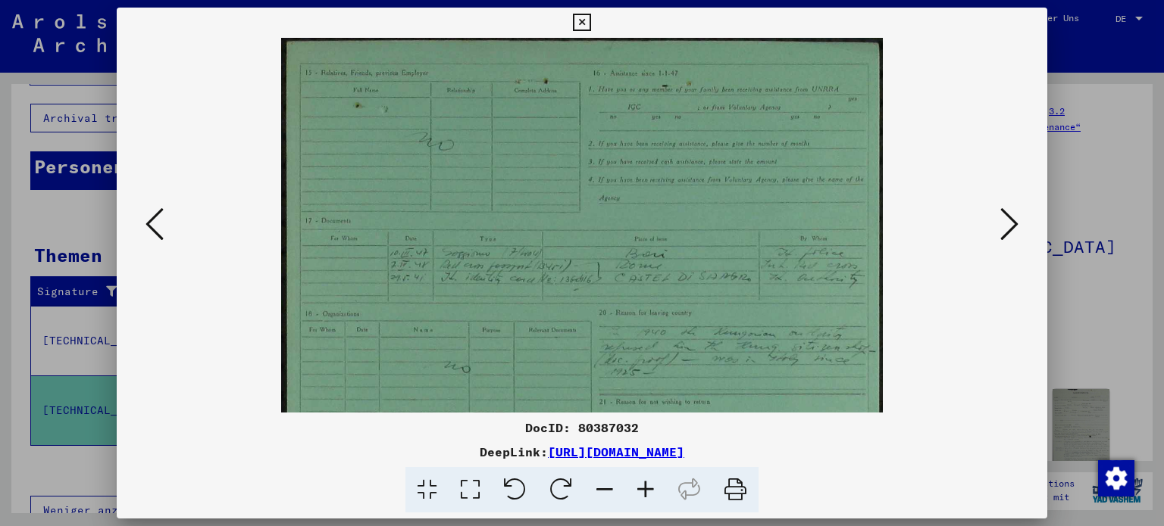
click at [600, 487] on icon at bounding box center [604, 490] width 41 height 46
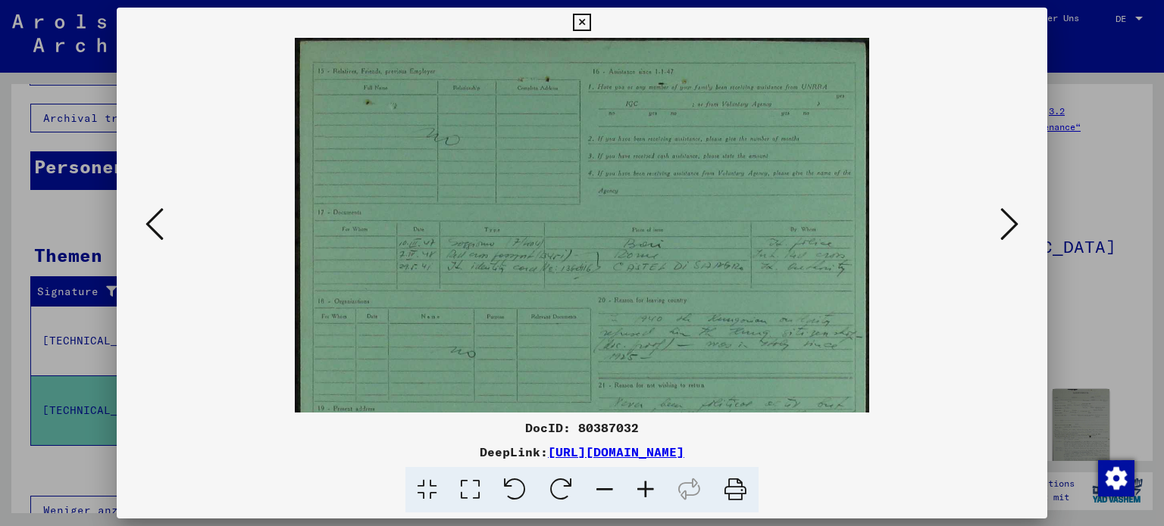
click at [596, 482] on icon at bounding box center [604, 490] width 41 height 46
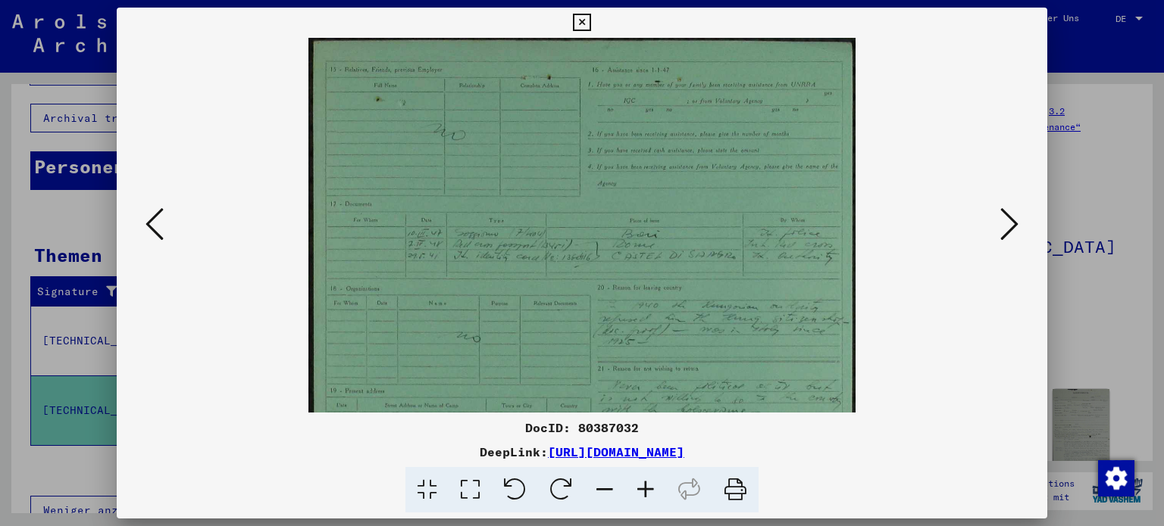
click at [596, 479] on icon at bounding box center [604, 490] width 41 height 46
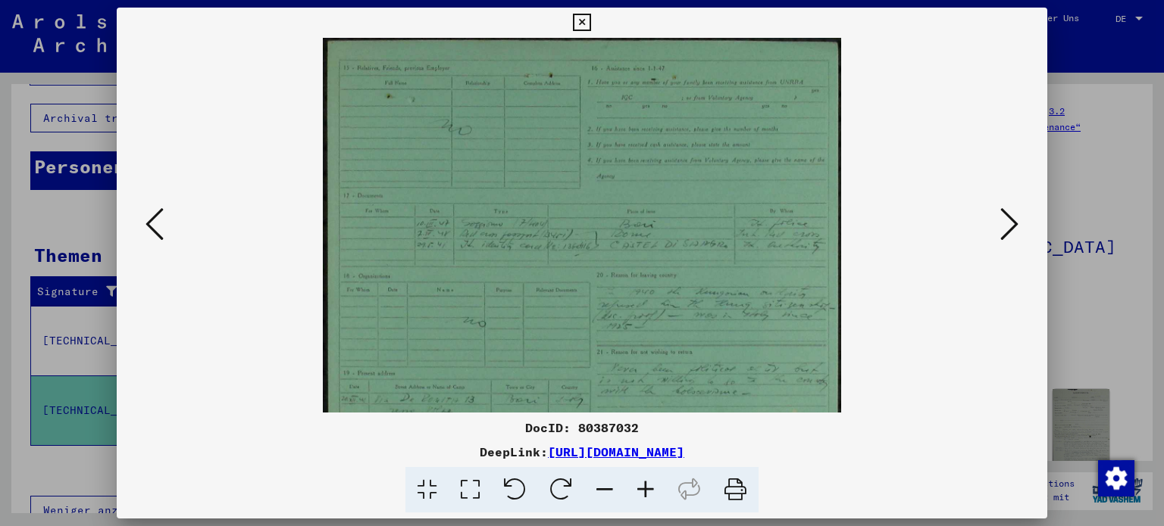
click at [684, 459] on link "[URL][DOMAIN_NAME]" at bounding box center [616, 452] width 136 height 15
click at [1008, 219] on icon at bounding box center [1009, 224] width 18 height 36
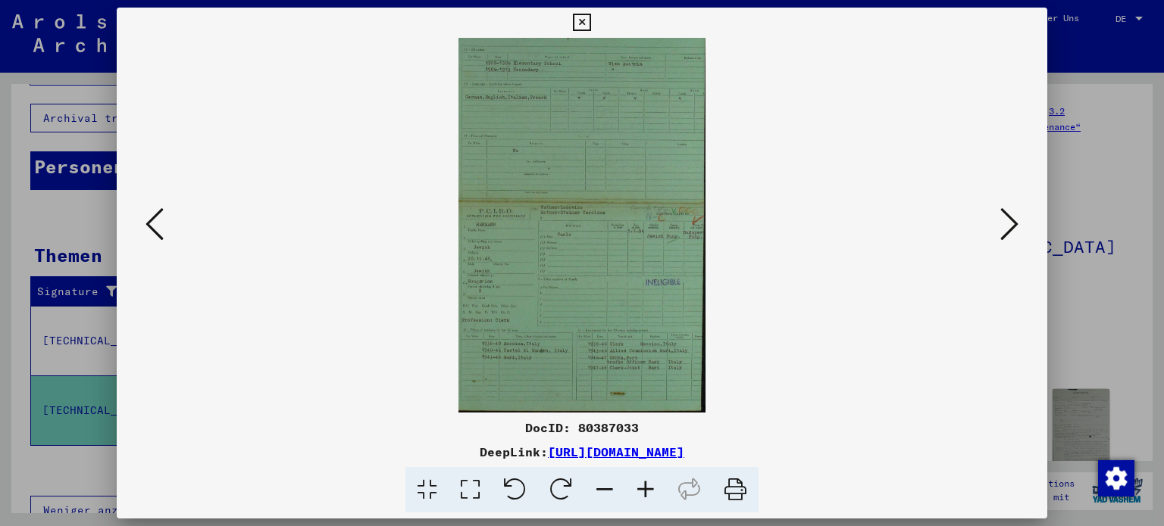
click at [642, 490] on icon at bounding box center [645, 490] width 41 height 46
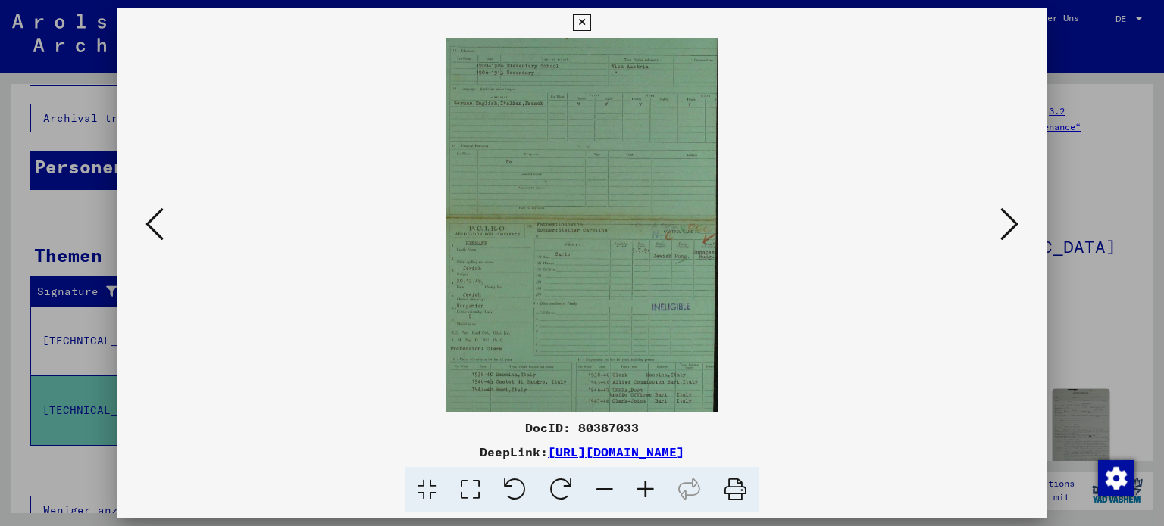
click at [642, 490] on icon at bounding box center [645, 490] width 41 height 46
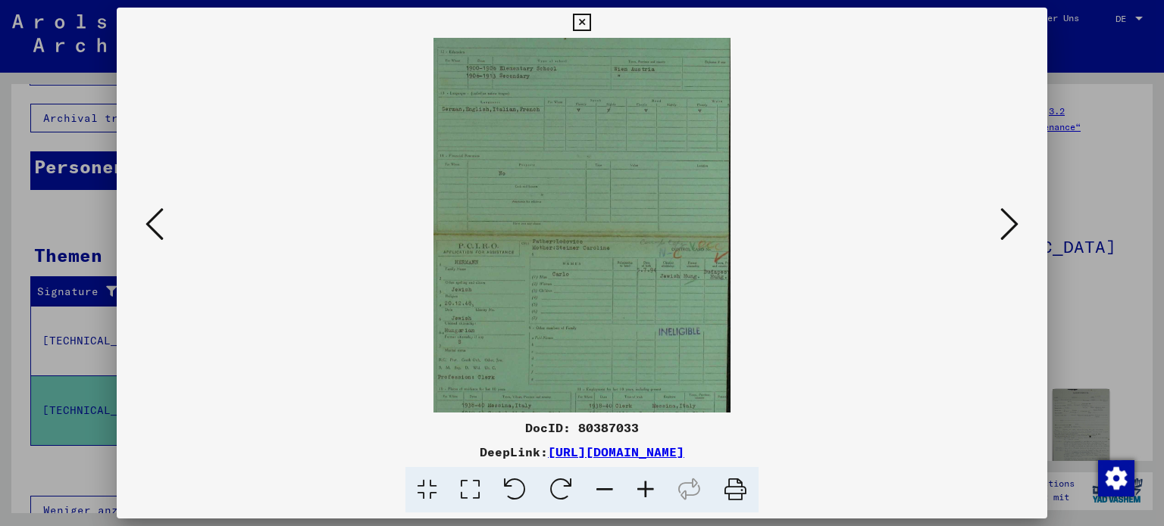
scroll to position [76, 0]
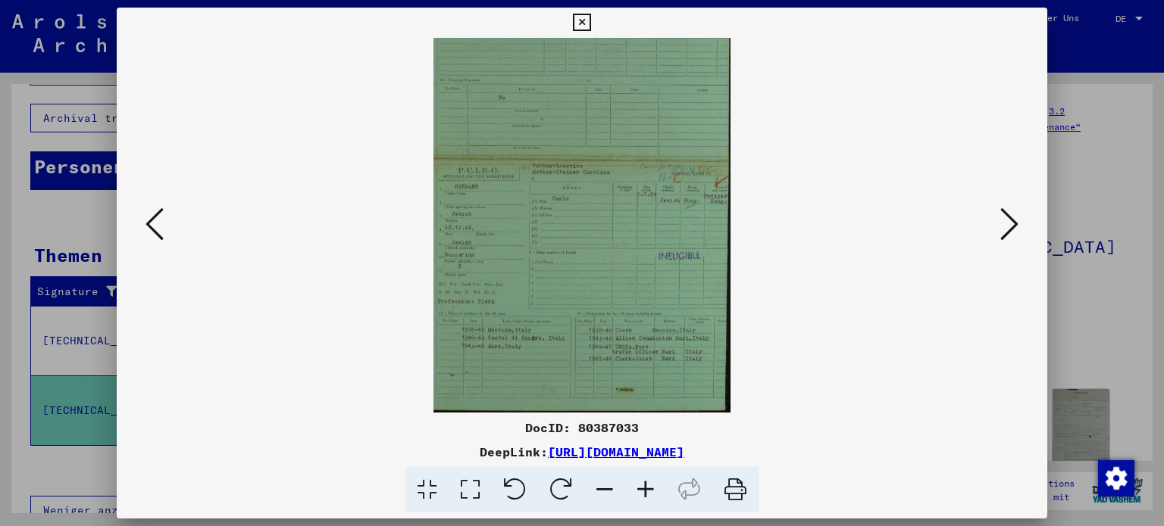
drag, startPoint x: 531, startPoint y: 264, endPoint x: 532, endPoint y: 104, distance: 160.6
click at [533, 104] on img at bounding box center [581, 187] width 297 height 451
click at [645, 487] on icon at bounding box center [645, 490] width 41 height 46
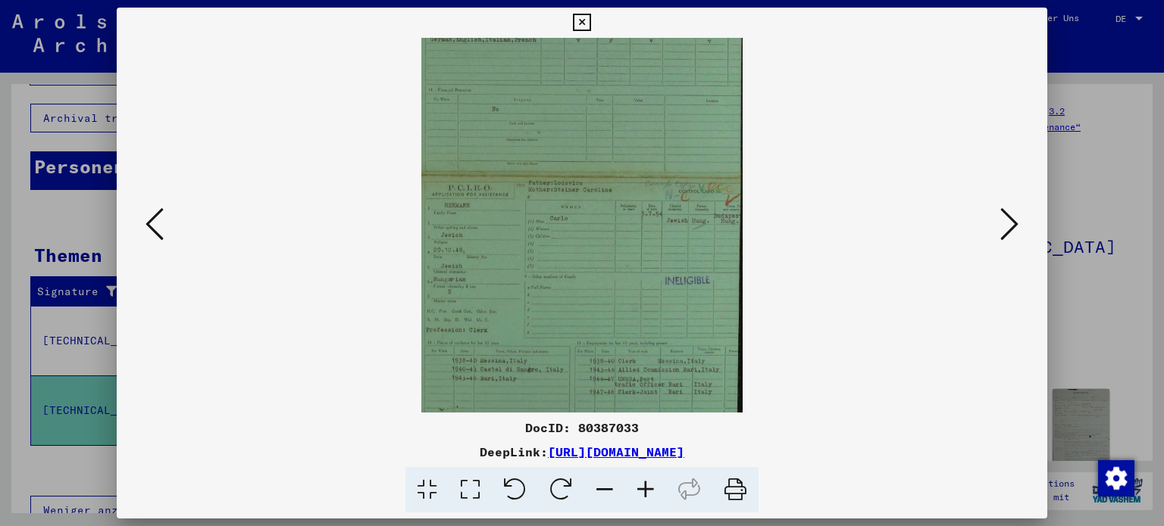
click at [643, 490] on icon at bounding box center [645, 490] width 41 height 46
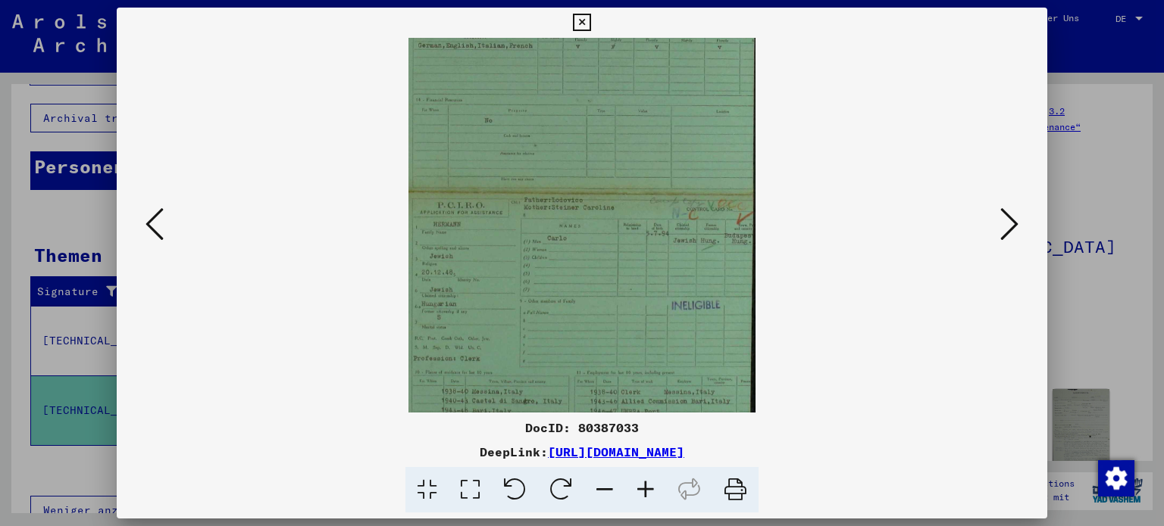
click at [601, 487] on icon at bounding box center [604, 490] width 41 height 46
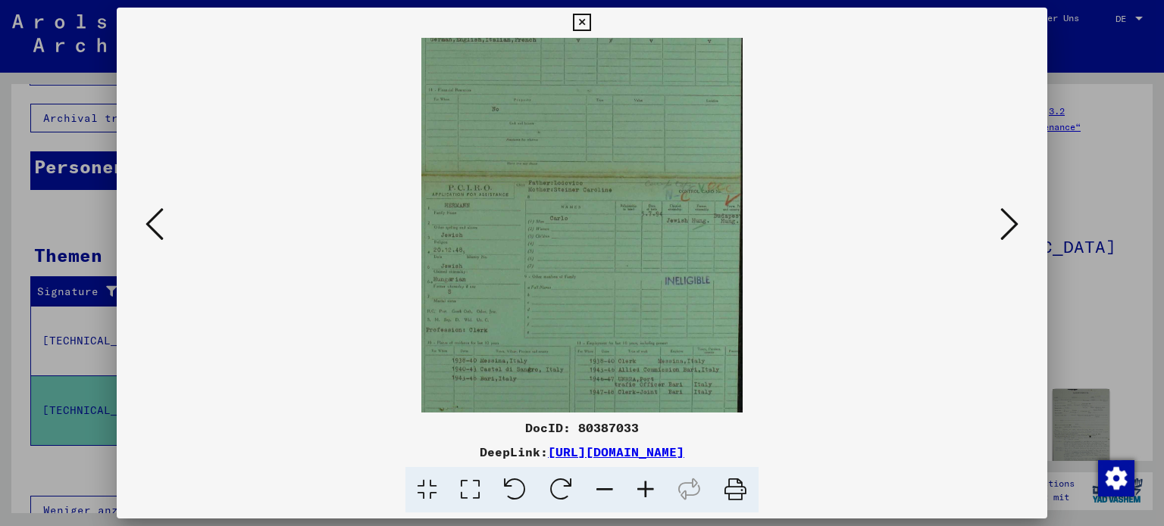
click at [1011, 223] on icon at bounding box center [1009, 224] width 18 height 36
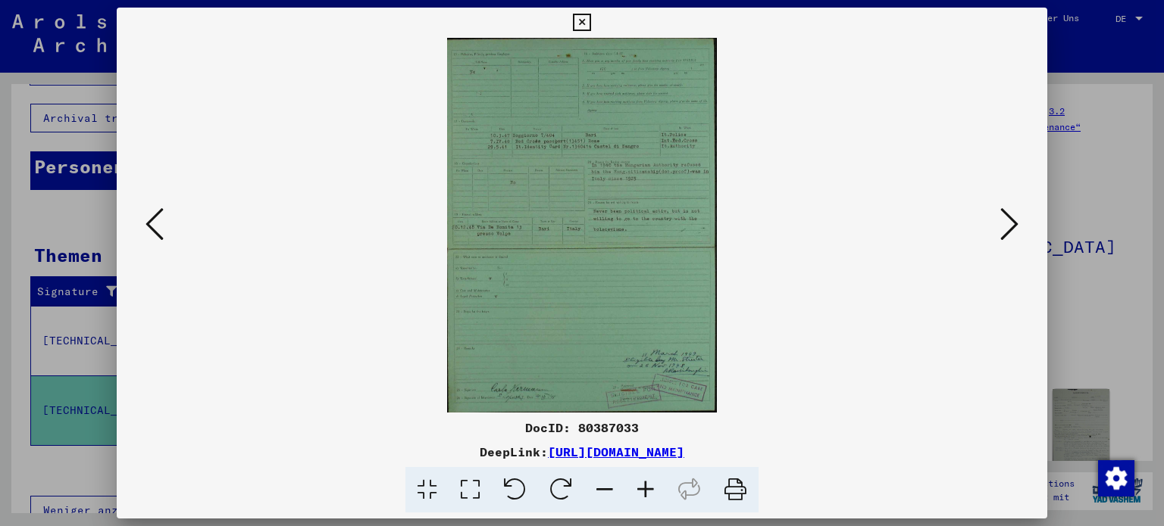
scroll to position [0, 0]
click at [642, 487] on icon at bounding box center [645, 490] width 41 height 46
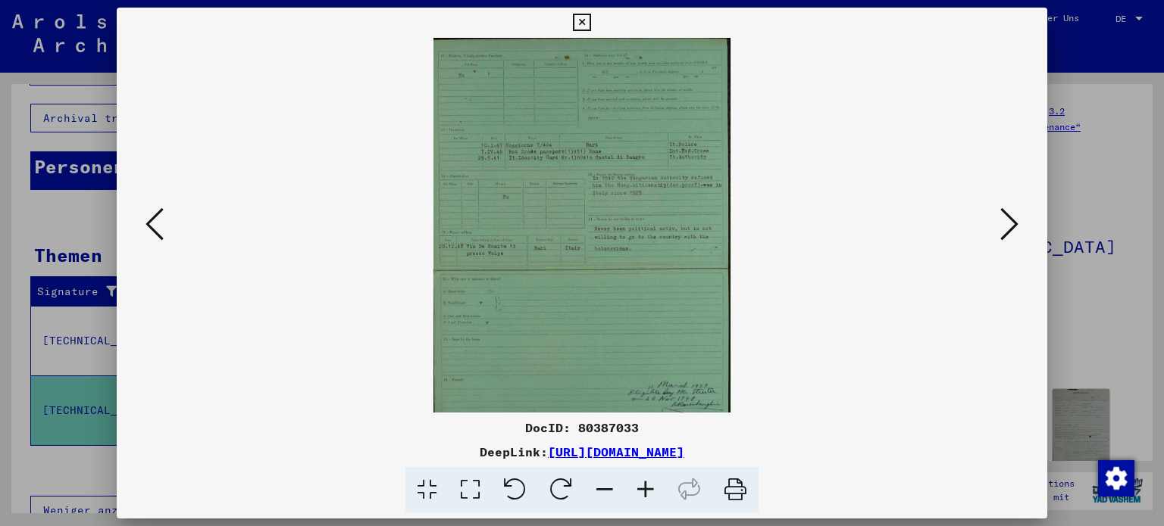
click at [642, 487] on icon at bounding box center [645, 490] width 41 height 46
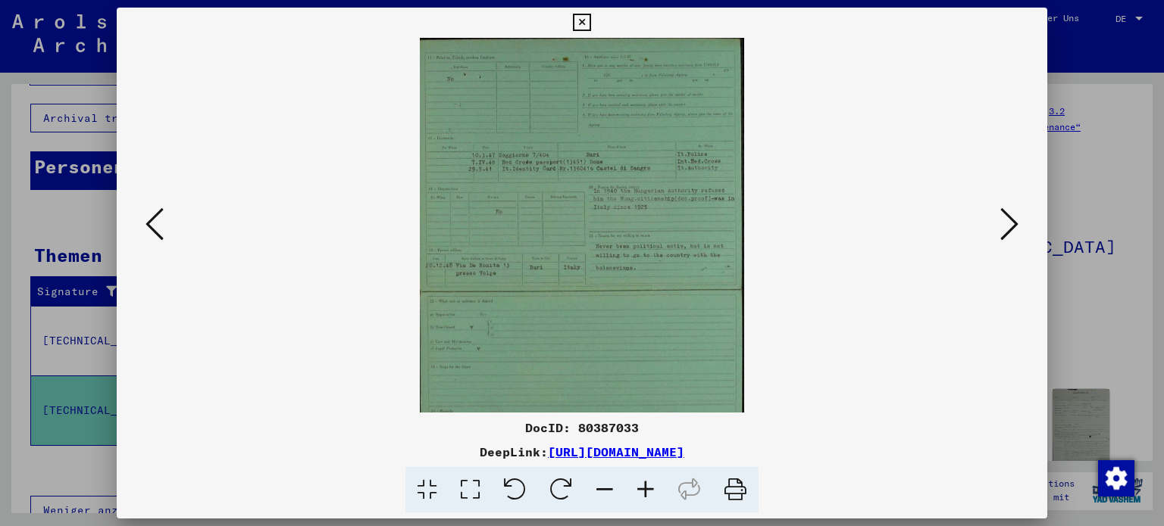
click at [642, 487] on icon at bounding box center [645, 490] width 41 height 46
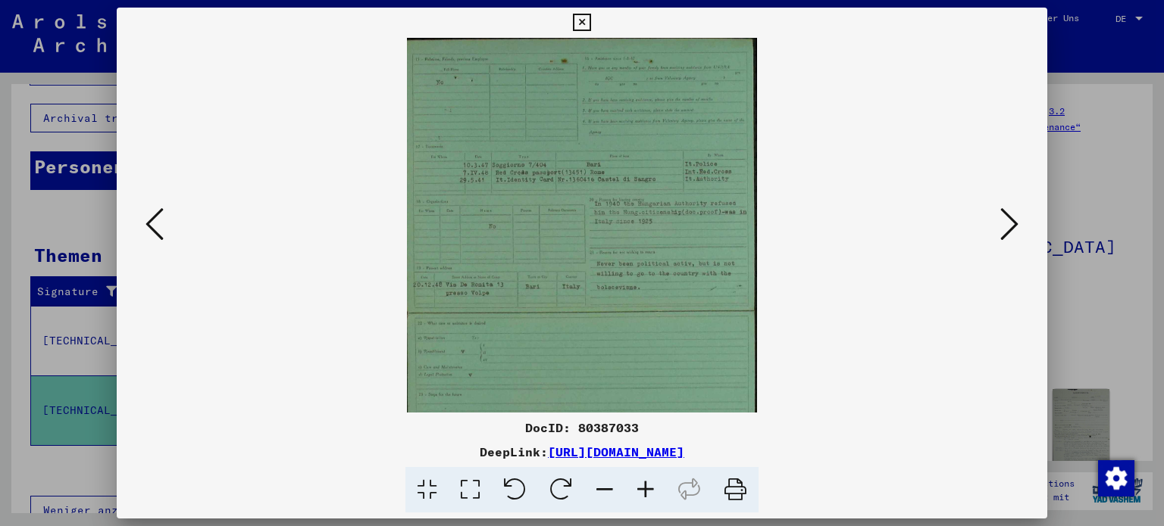
click at [641, 487] on icon at bounding box center [645, 490] width 41 height 46
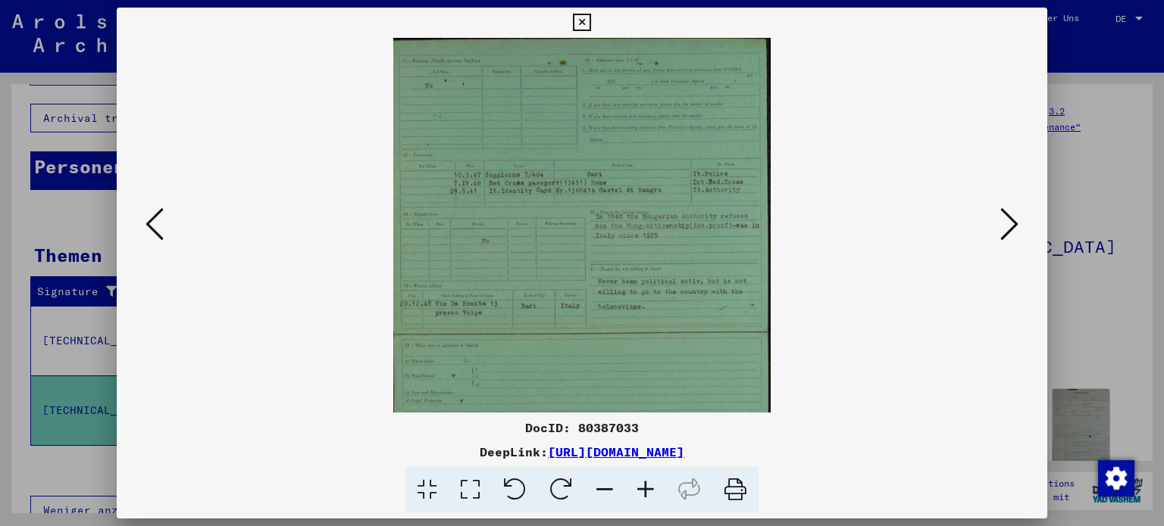
click at [1009, 223] on icon at bounding box center [1009, 224] width 18 height 36
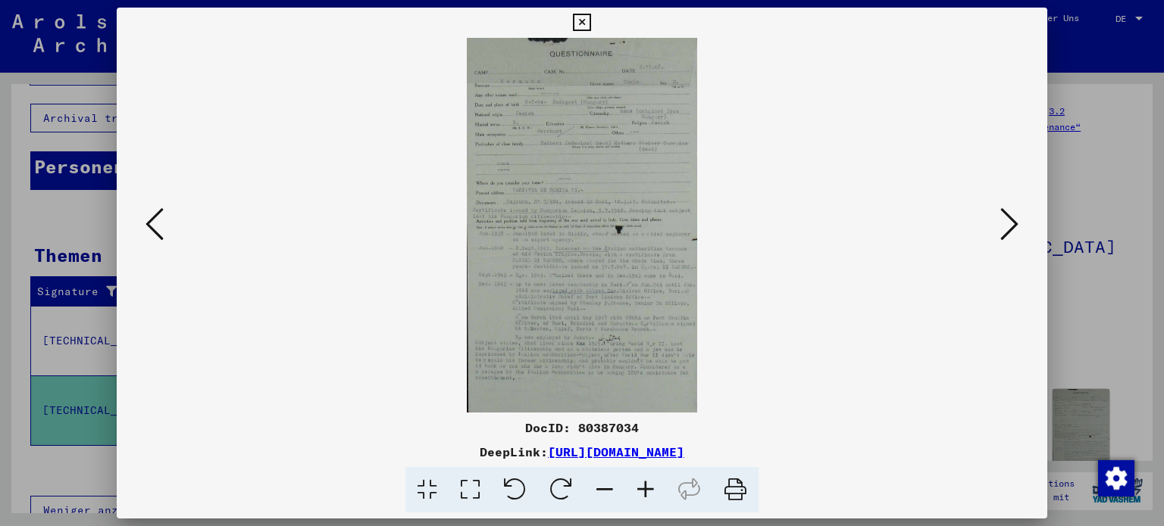
click at [645, 489] on icon at bounding box center [645, 490] width 41 height 46
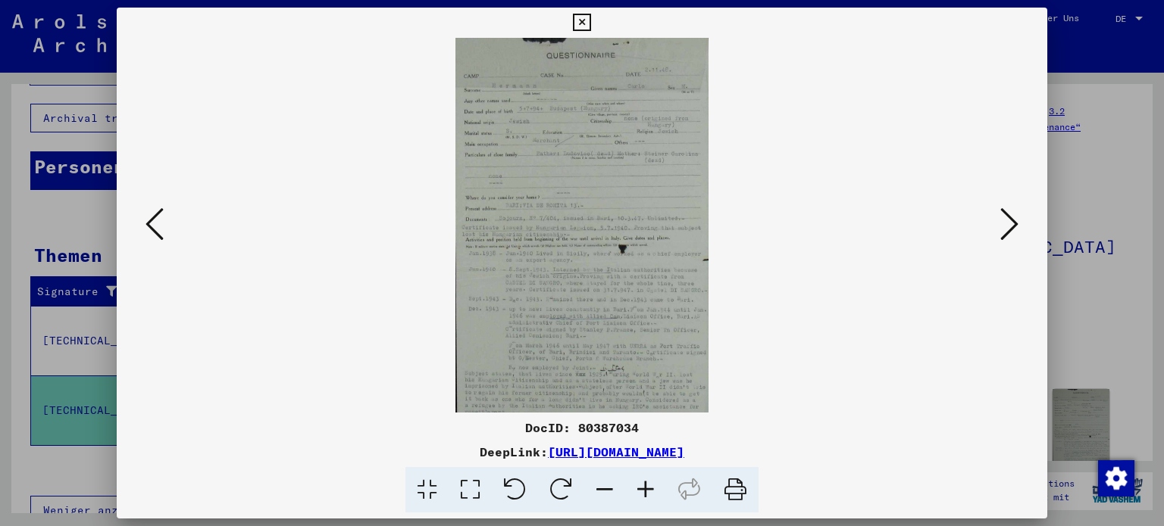
click at [645, 489] on icon at bounding box center [645, 490] width 41 height 46
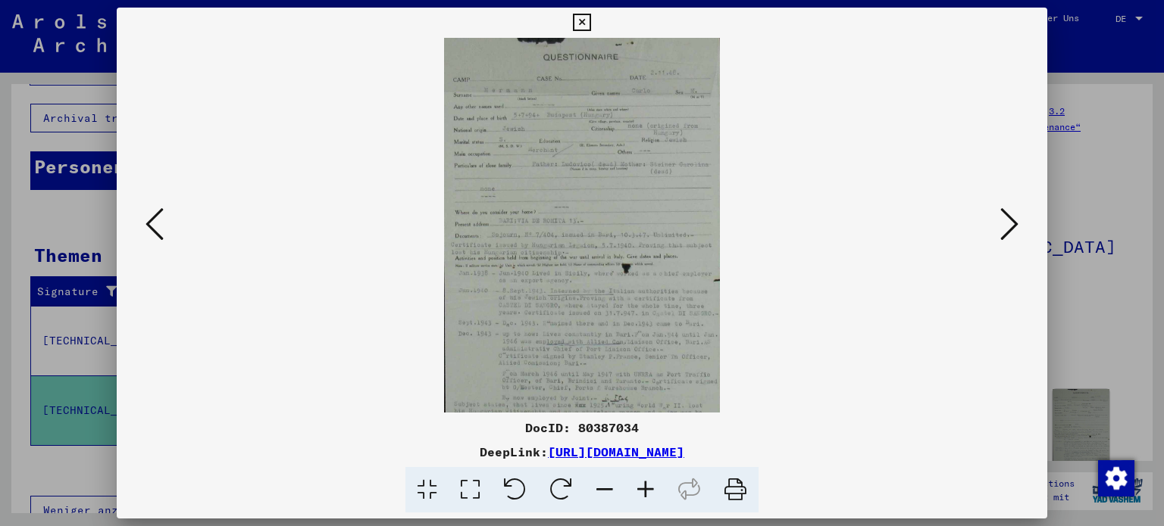
click at [645, 489] on icon at bounding box center [645, 490] width 41 height 46
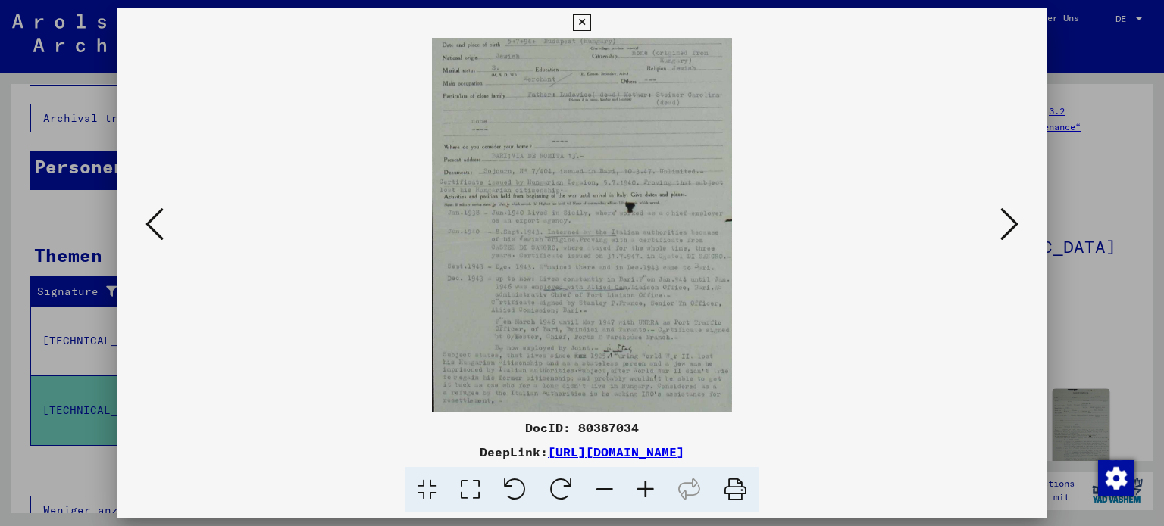
scroll to position [113, 0]
drag, startPoint x: 704, startPoint y: 303, endPoint x: 694, endPoint y: 190, distance: 113.3
click at [694, 190] on img at bounding box center [582, 169] width 300 height 489
click at [646, 487] on icon at bounding box center [645, 490] width 41 height 46
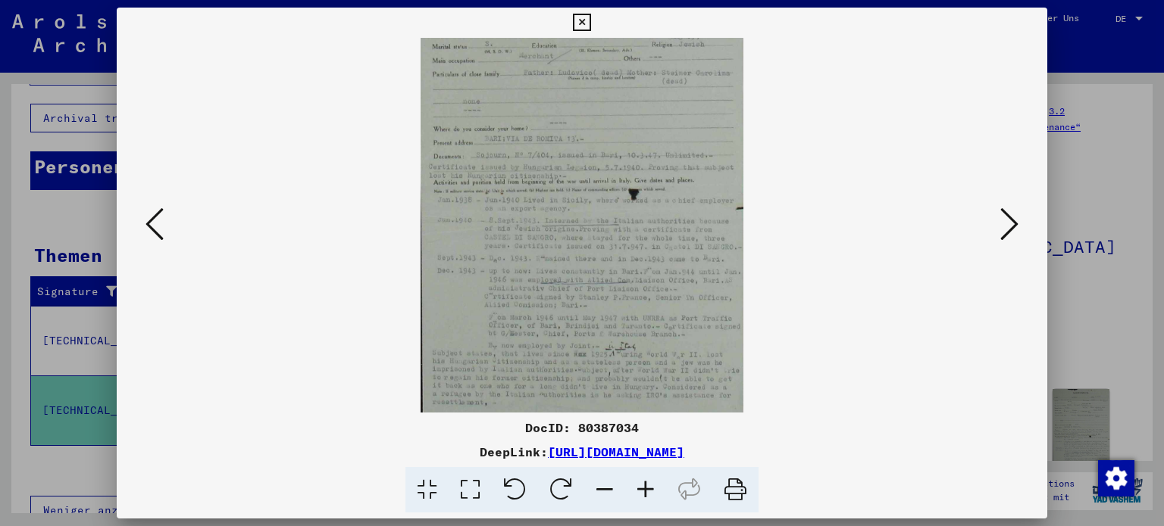
click at [646, 487] on icon at bounding box center [645, 490] width 41 height 46
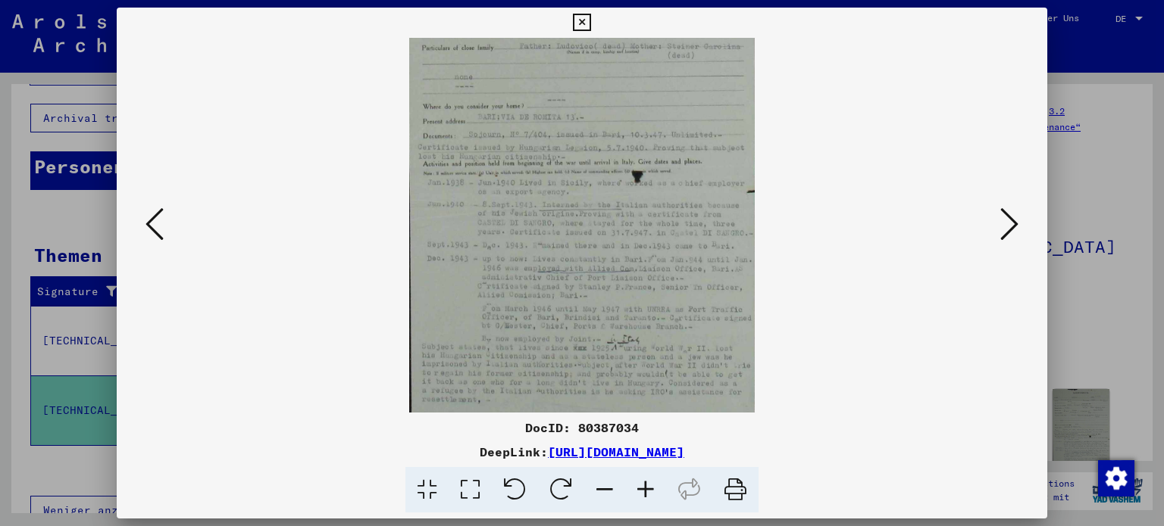
scroll to position [189, 0]
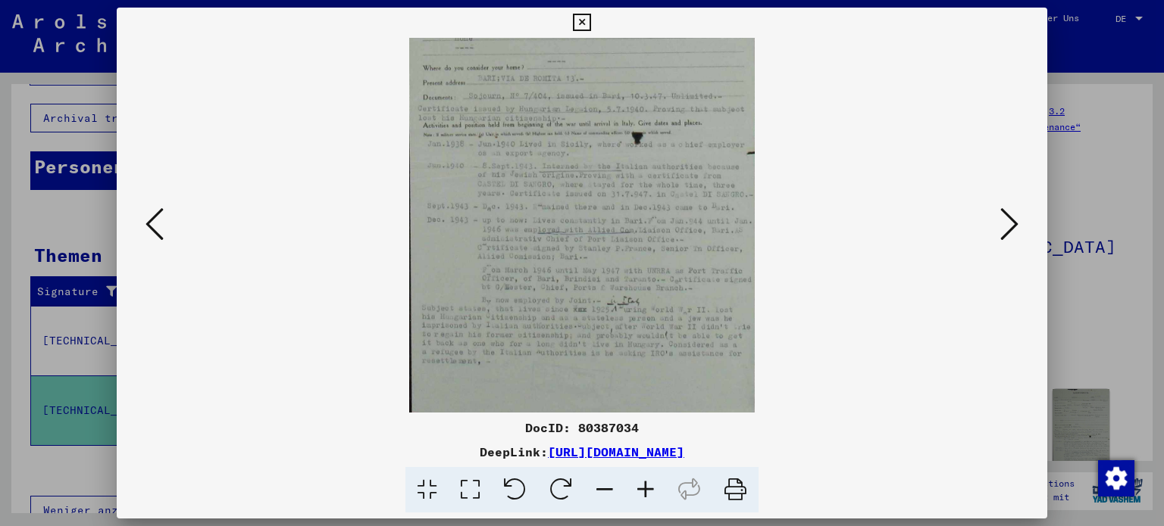
drag, startPoint x: 612, startPoint y: 348, endPoint x: 614, endPoint y: 271, distance: 76.5
click at [614, 271] on img at bounding box center [582, 131] width 346 height 564
click at [643, 490] on icon at bounding box center [645, 490] width 41 height 46
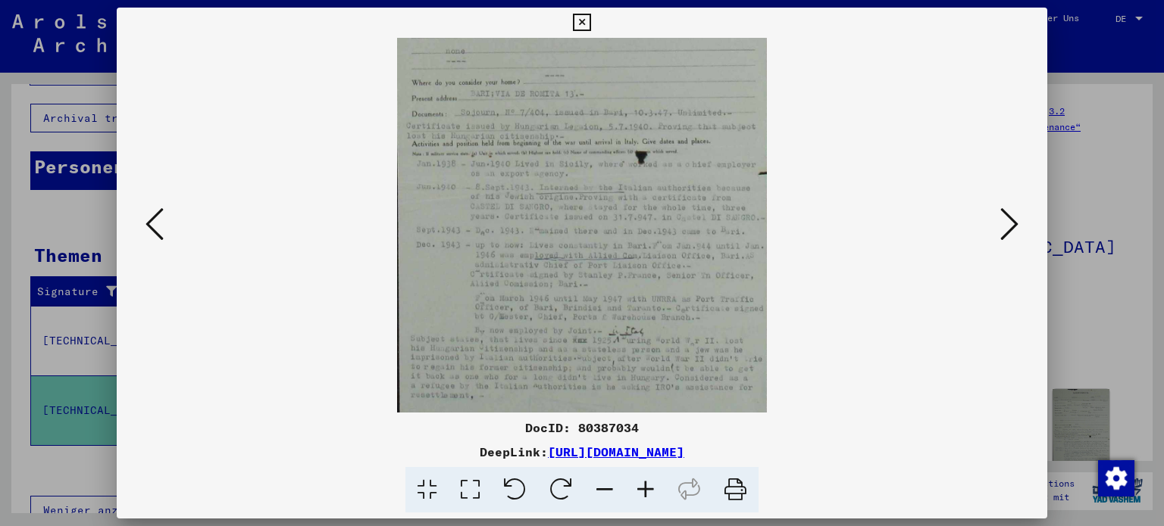
click at [1010, 226] on icon at bounding box center [1009, 224] width 18 height 36
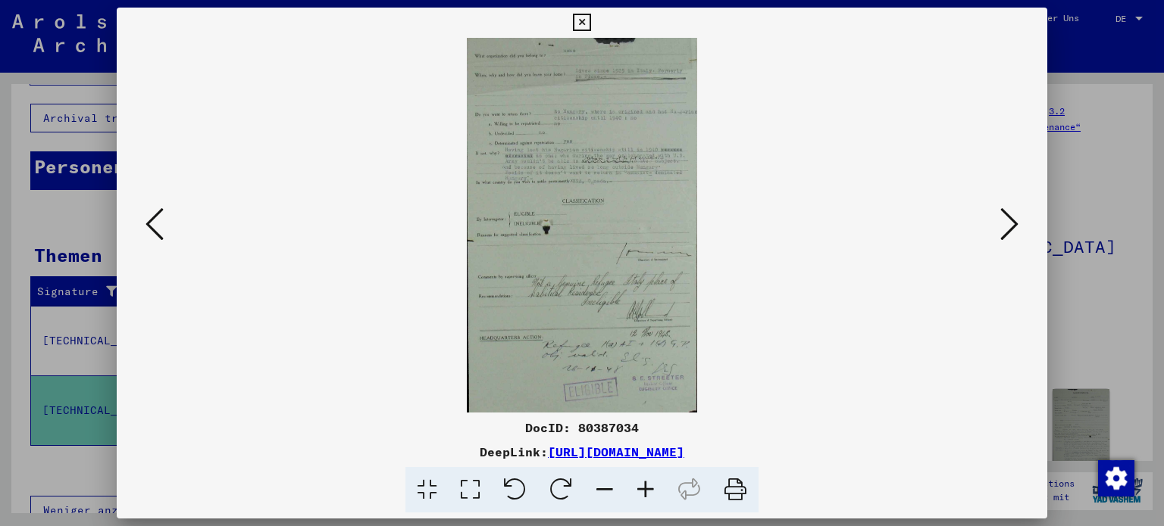
scroll to position [0, 0]
click at [647, 490] on icon at bounding box center [645, 490] width 41 height 46
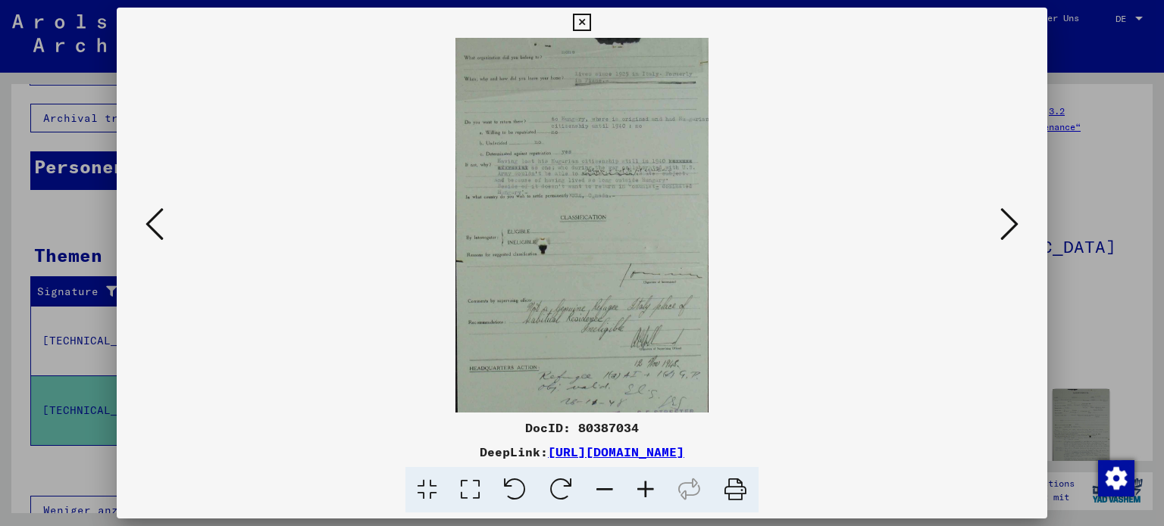
click at [648, 490] on icon at bounding box center [645, 490] width 41 height 46
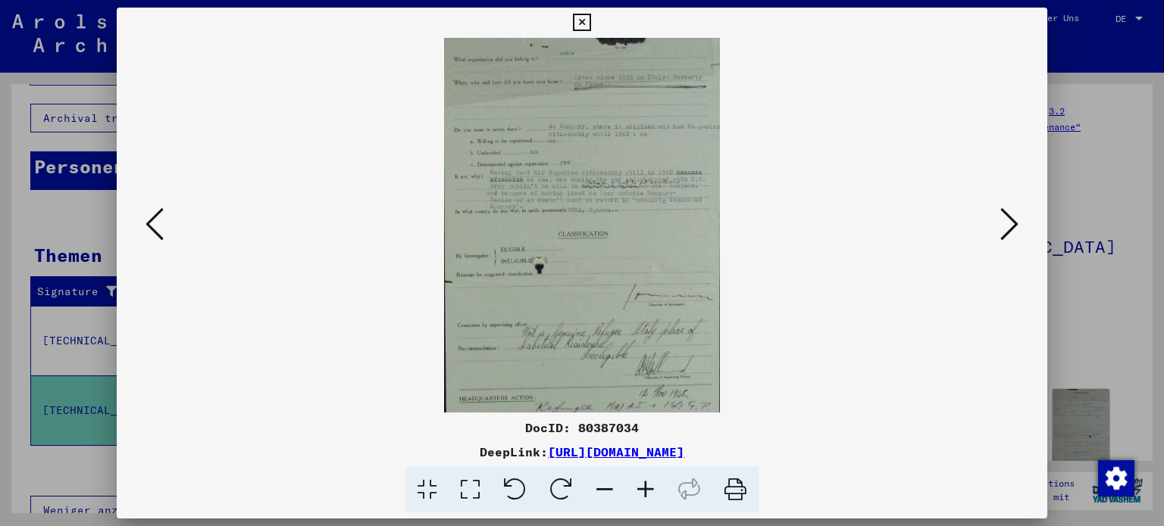
click at [648, 492] on icon at bounding box center [645, 490] width 41 height 46
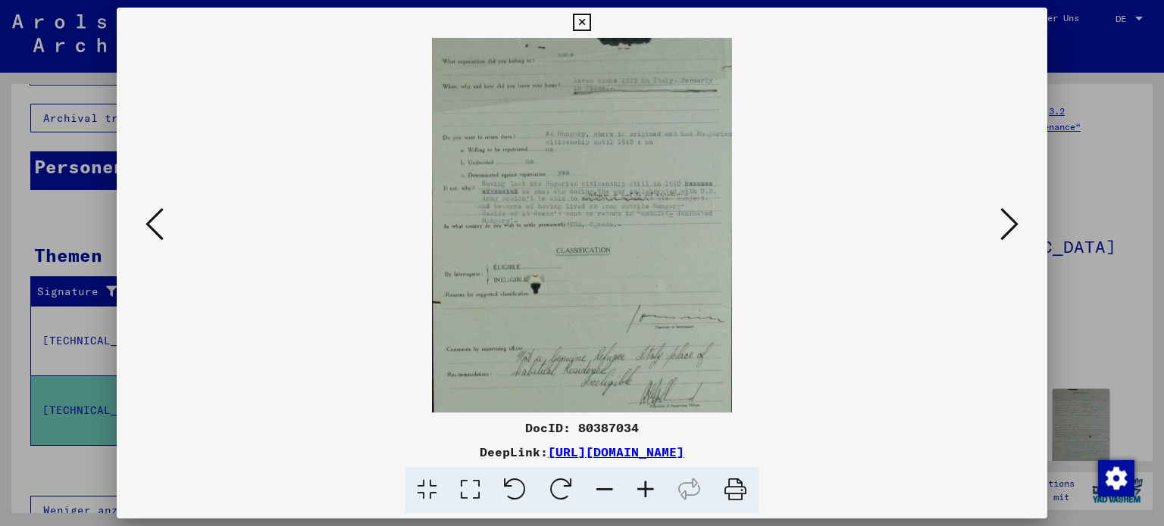
click at [648, 493] on icon at bounding box center [645, 490] width 41 height 46
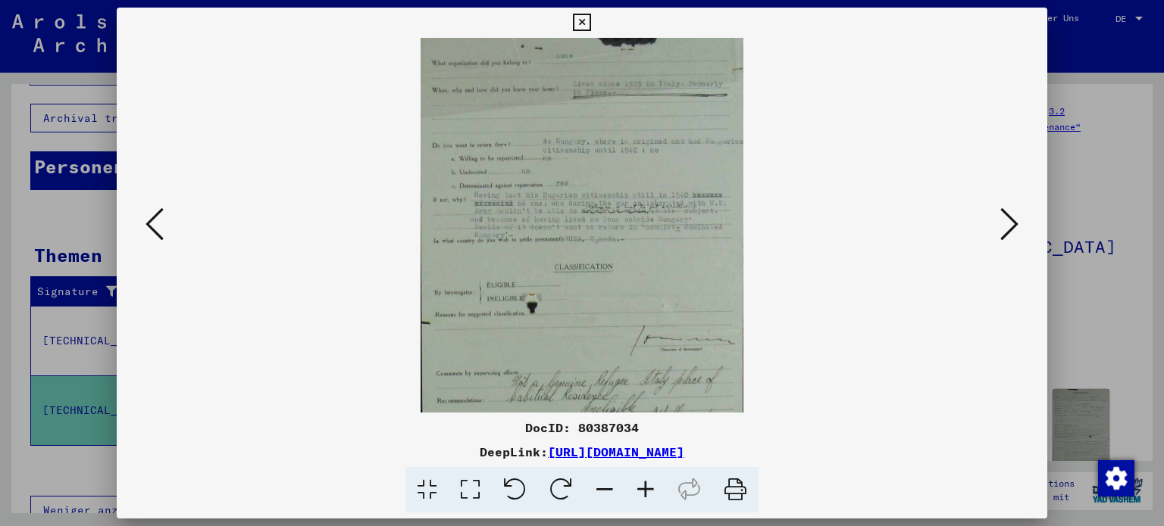
click at [636, 498] on icon at bounding box center [645, 490] width 41 height 46
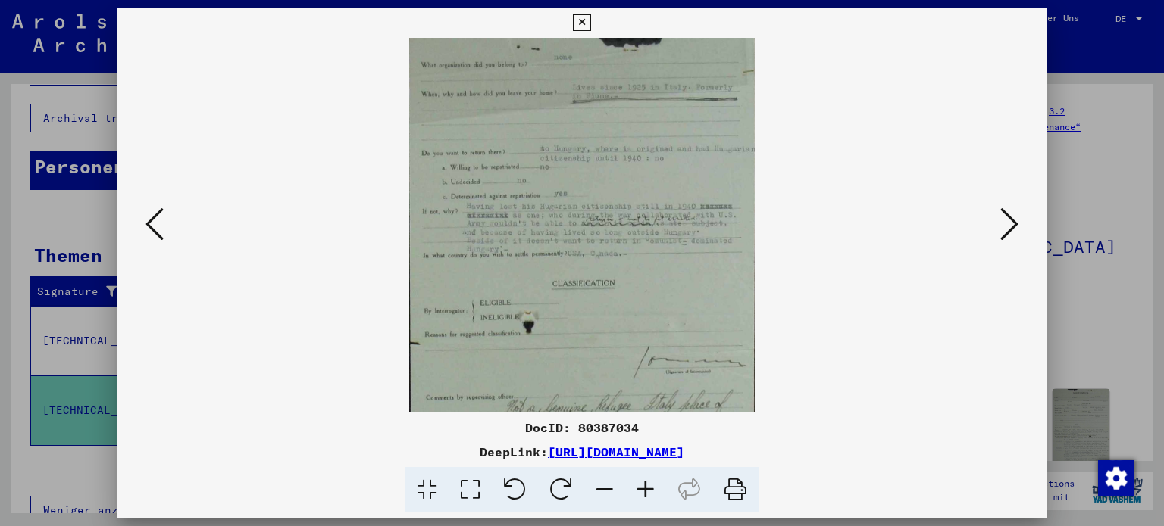
click at [648, 490] on icon at bounding box center [645, 490] width 41 height 46
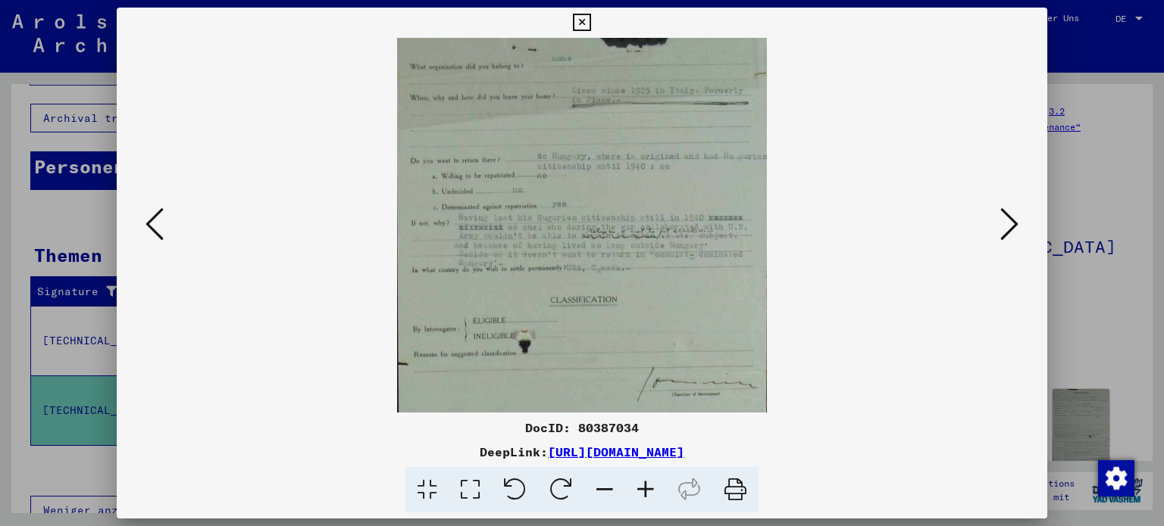
click at [648, 490] on icon at bounding box center [645, 490] width 41 height 46
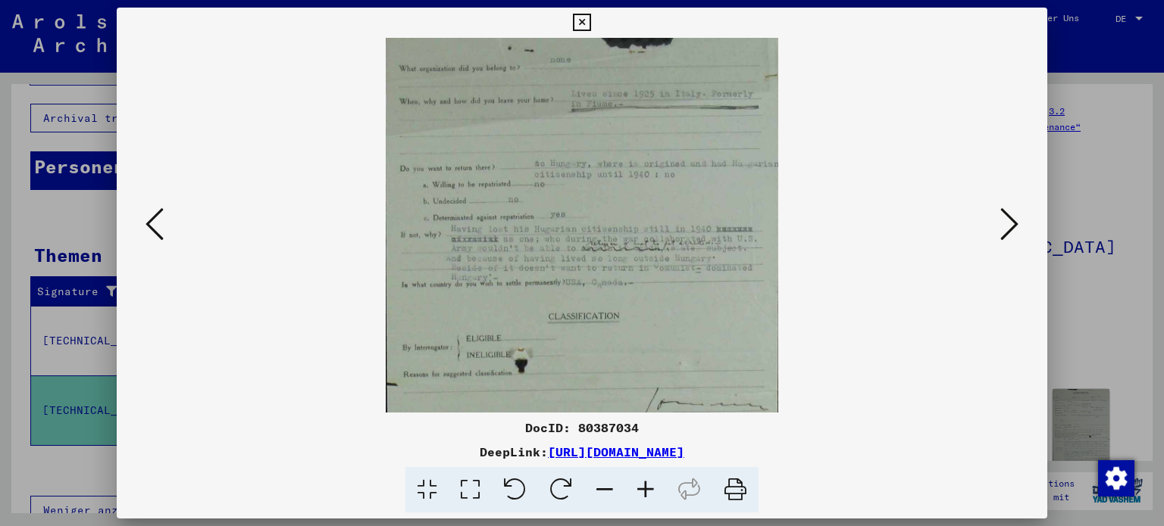
click at [1009, 225] on icon at bounding box center [1009, 224] width 18 height 36
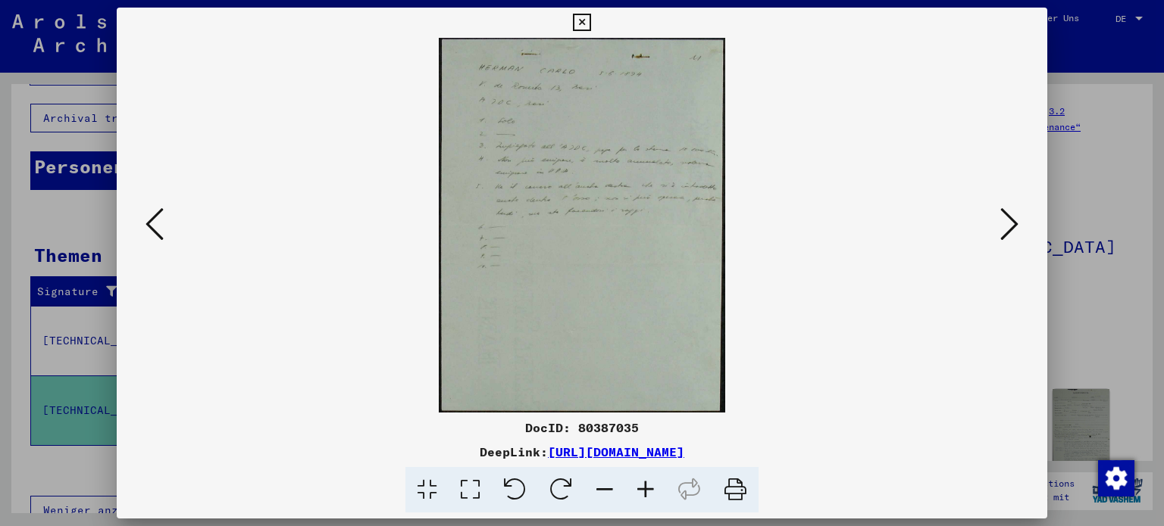
click at [646, 494] on icon at bounding box center [645, 490] width 41 height 46
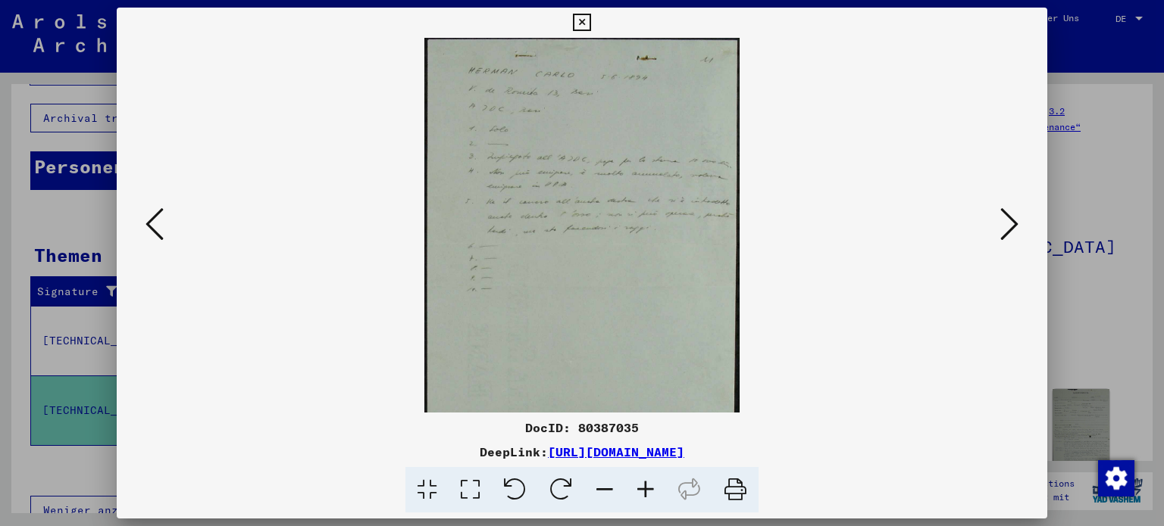
click at [646, 497] on icon at bounding box center [645, 490] width 41 height 46
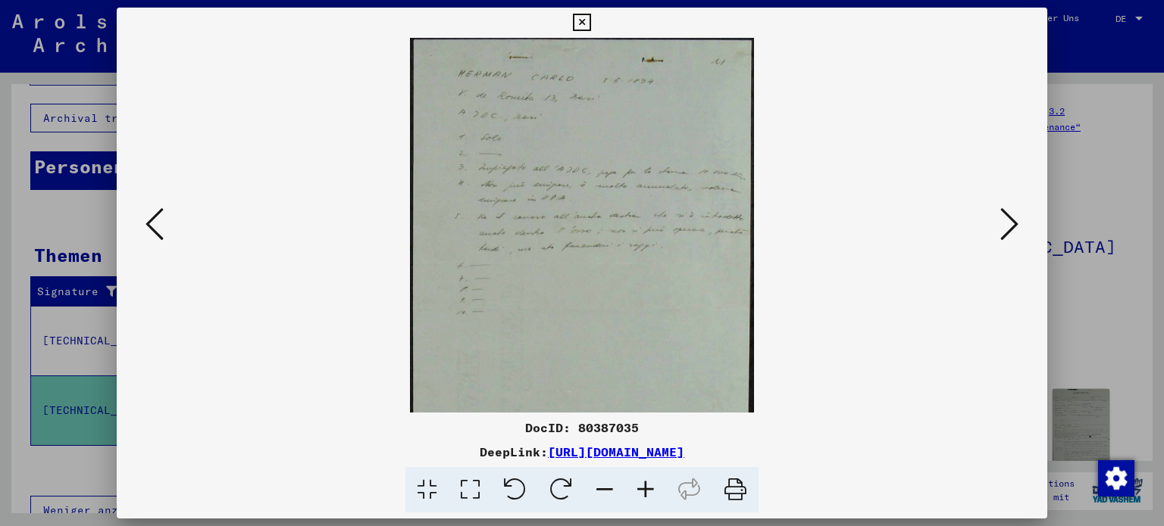
click at [645, 496] on icon at bounding box center [645, 490] width 41 height 46
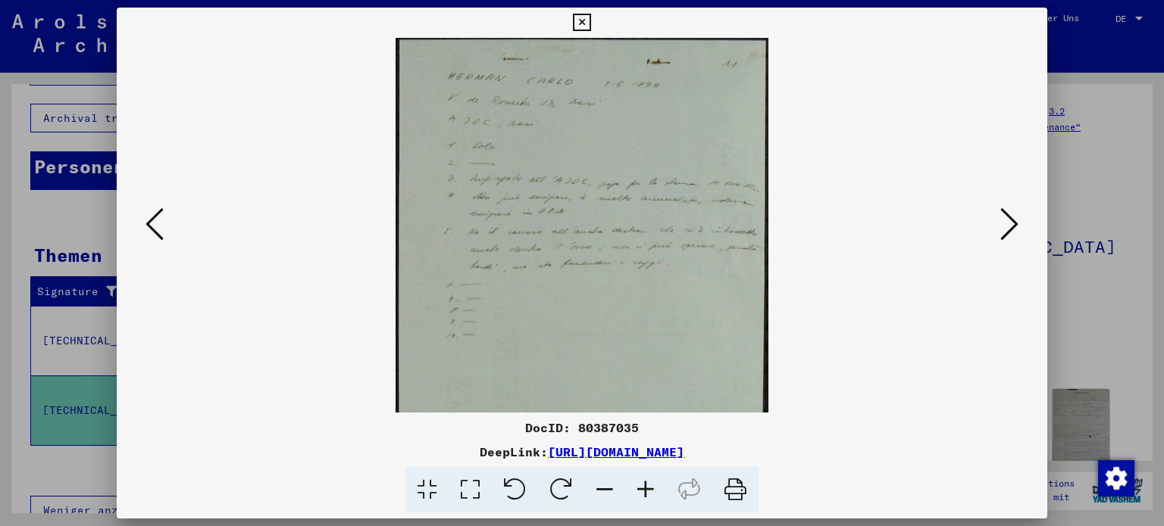
click at [645, 496] on icon at bounding box center [645, 490] width 41 height 46
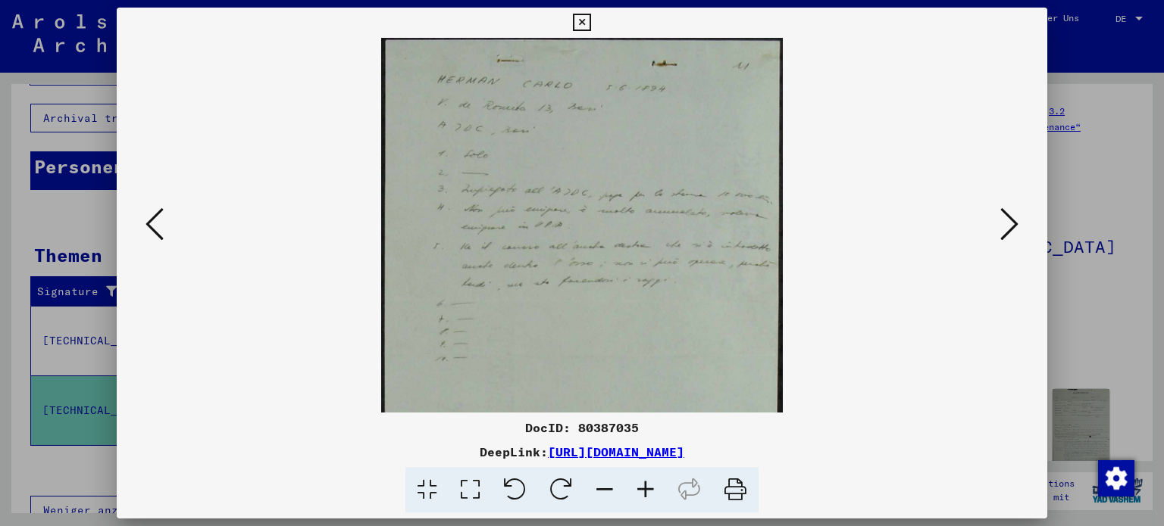
click at [645, 495] on icon at bounding box center [645, 490] width 41 height 46
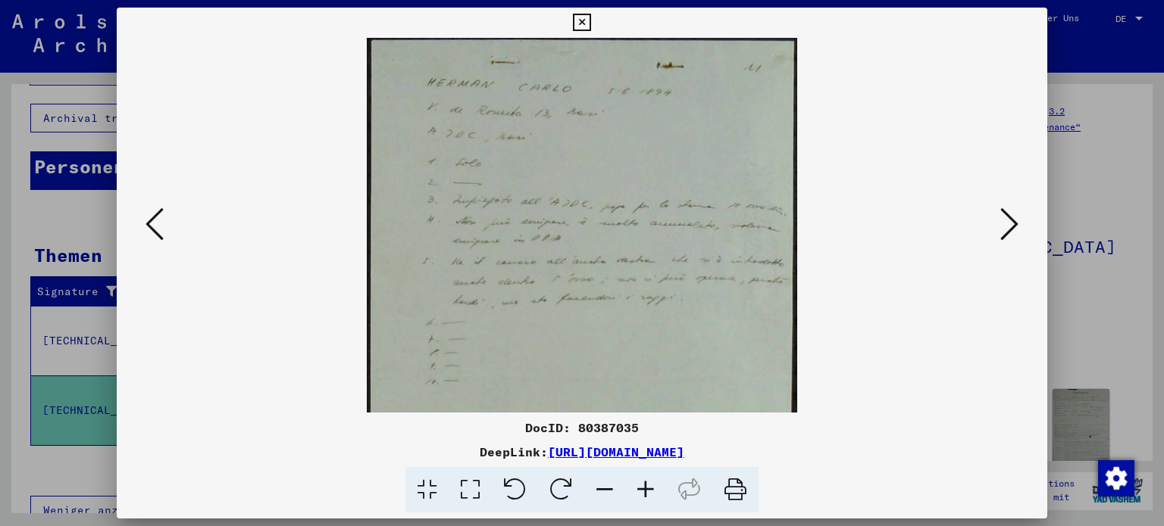
click at [645, 495] on icon at bounding box center [645, 490] width 41 height 46
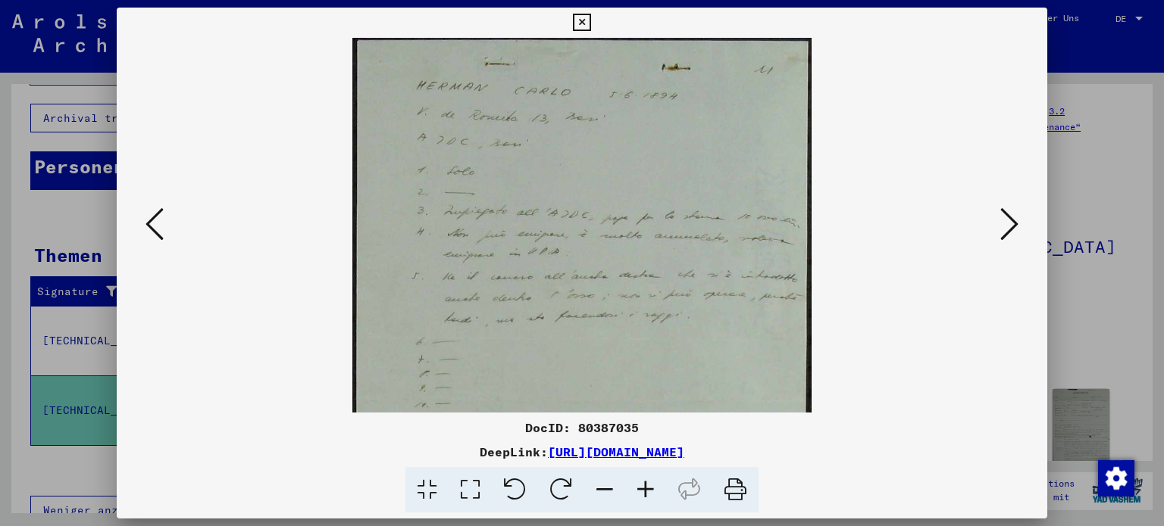
click at [645, 494] on icon at bounding box center [645, 490] width 41 height 46
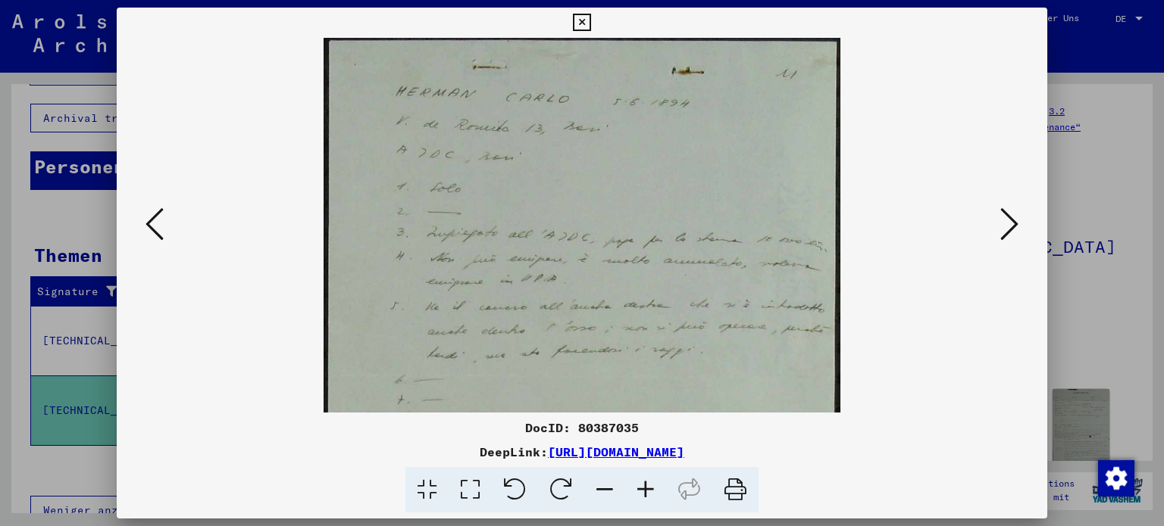
click at [1010, 223] on icon at bounding box center [1009, 224] width 18 height 36
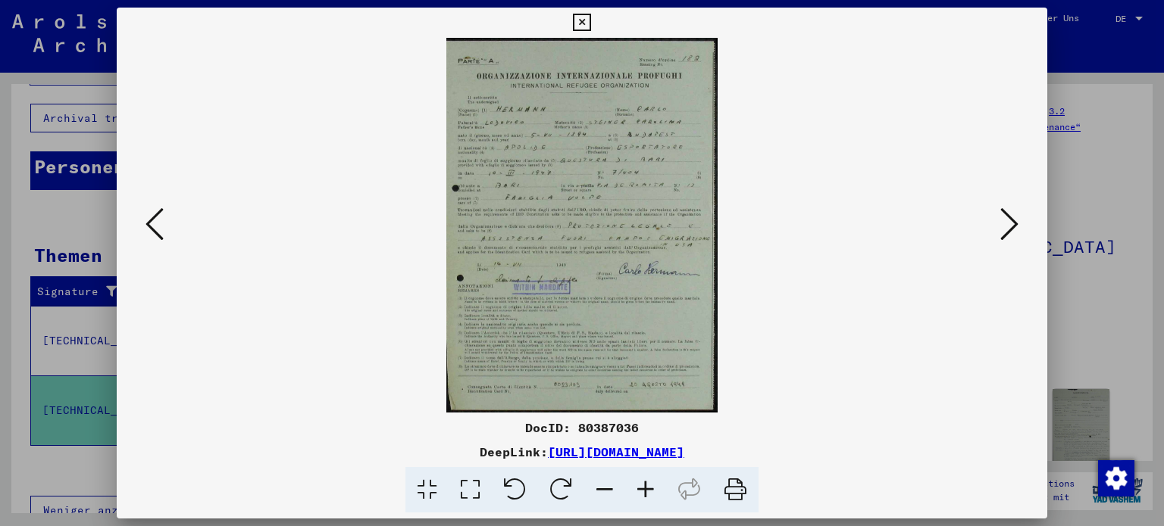
click at [645, 490] on icon at bounding box center [645, 490] width 41 height 46
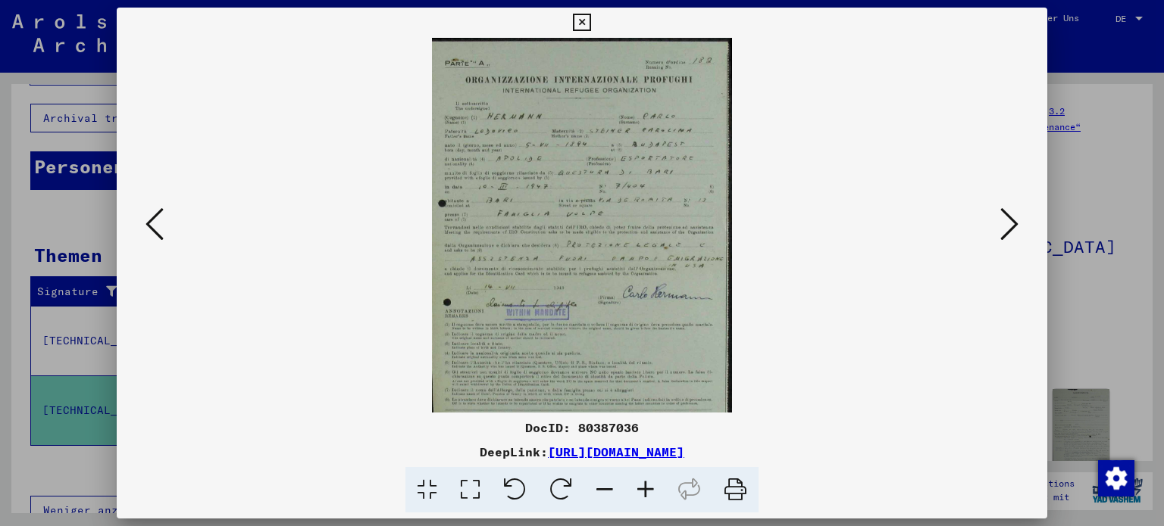
click at [643, 492] on icon at bounding box center [645, 490] width 41 height 46
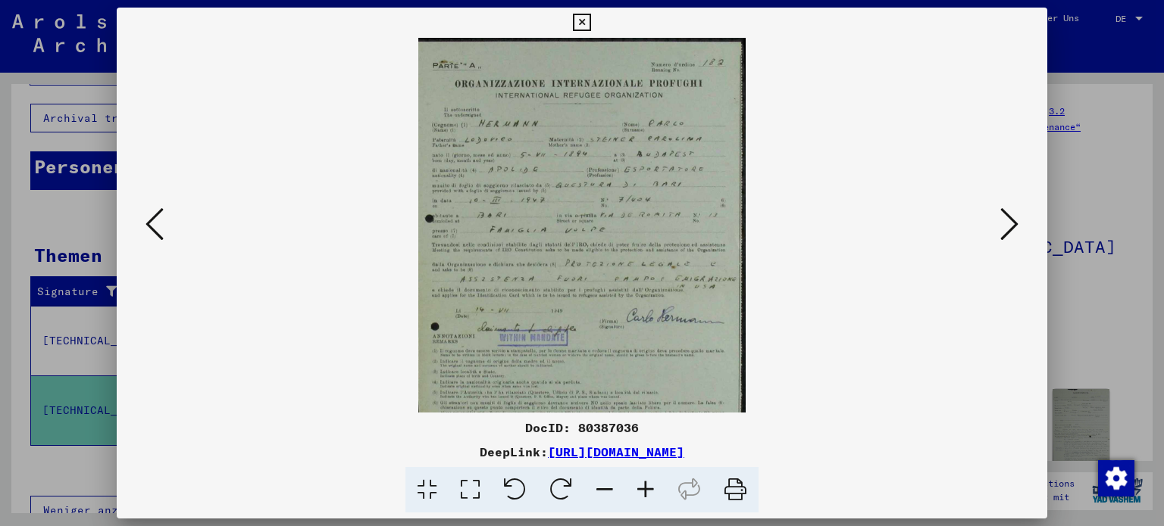
click at [642, 492] on icon at bounding box center [645, 490] width 41 height 46
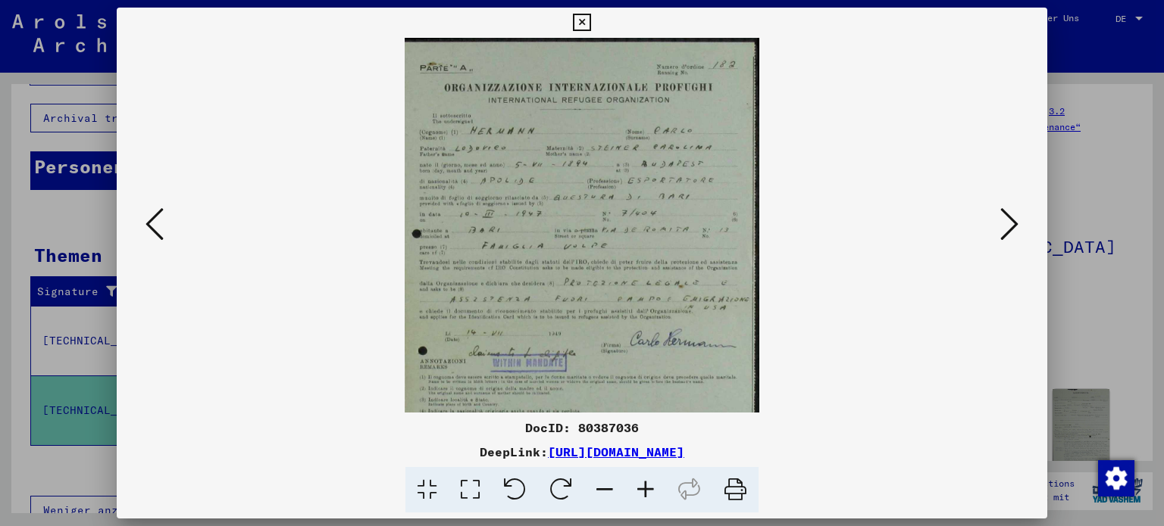
click at [642, 490] on icon at bounding box center [645, 490] width 41 height 46
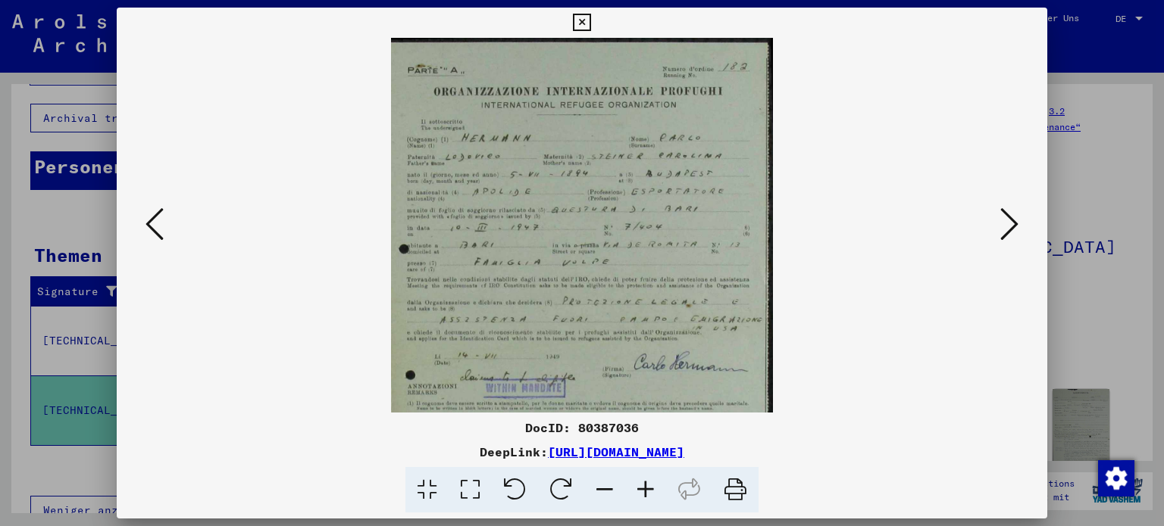
click at [642, 490] on icon at bounding box center [645, 490] width 41 height 46
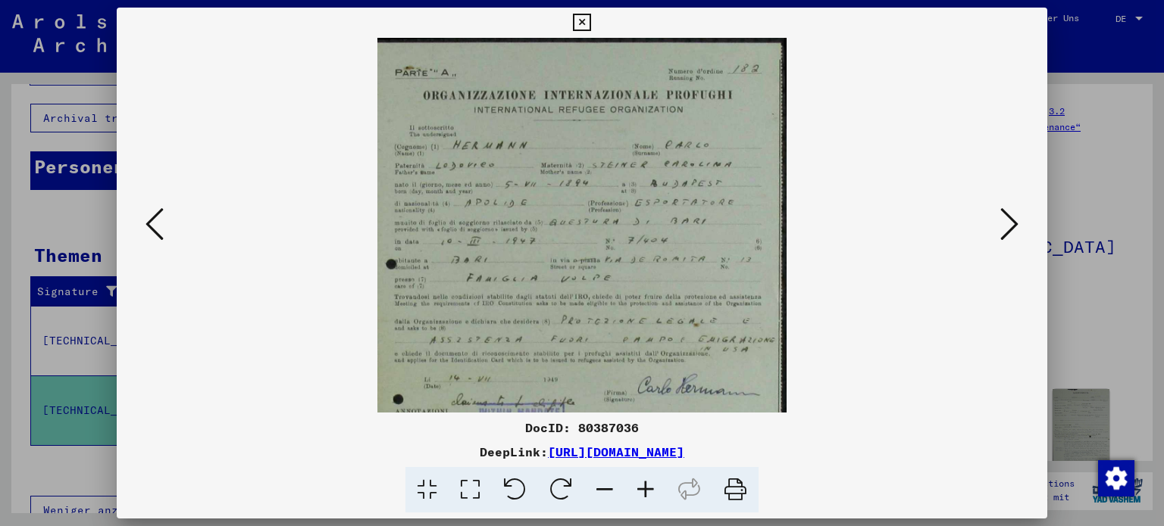
click at [551, 383] on img at bounding box center [581, 320] width 409 height 564
click at [1012, 223] on icon at bounding box center [1009, 224] width 18 height 36
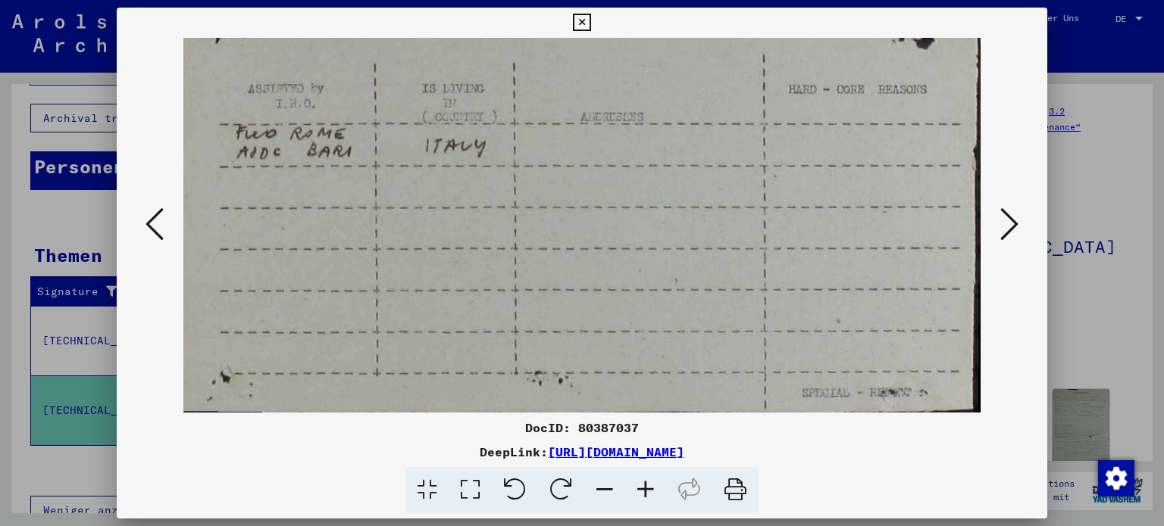
click at [1015, 221] on icon at bounding box center [1009, 224] width 18 height 36
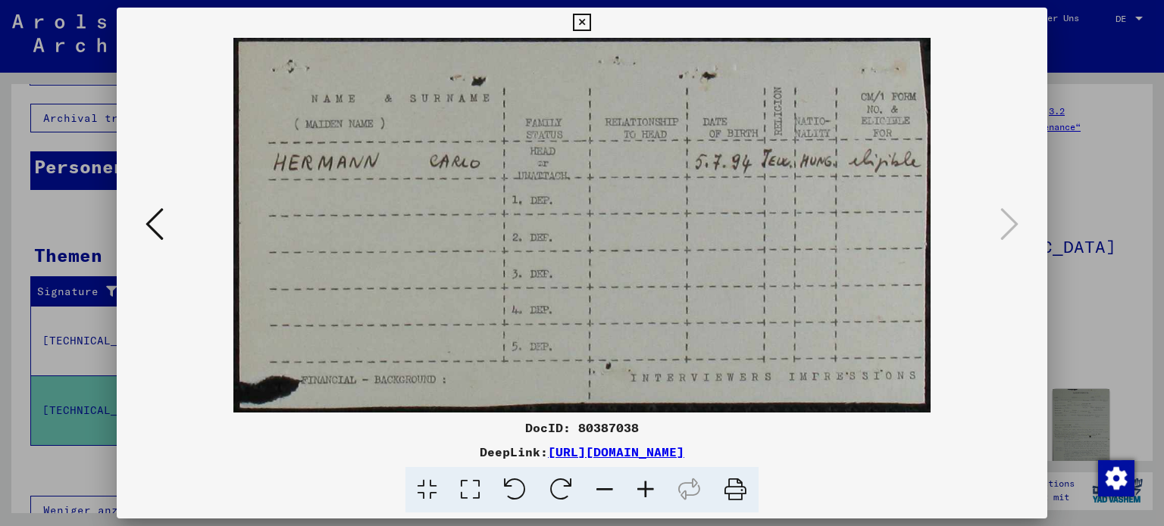
click at [151, 217] on icon at bounding box center [154, 224] width 18 height 36
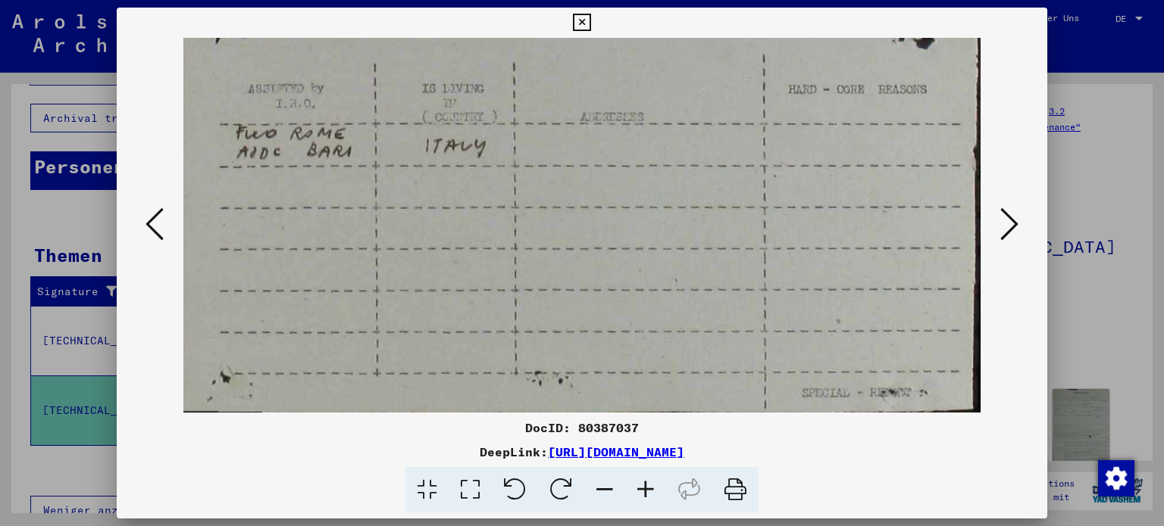
click at [151, 217] on icon at bounding box center [154, 224] width 18 height 36
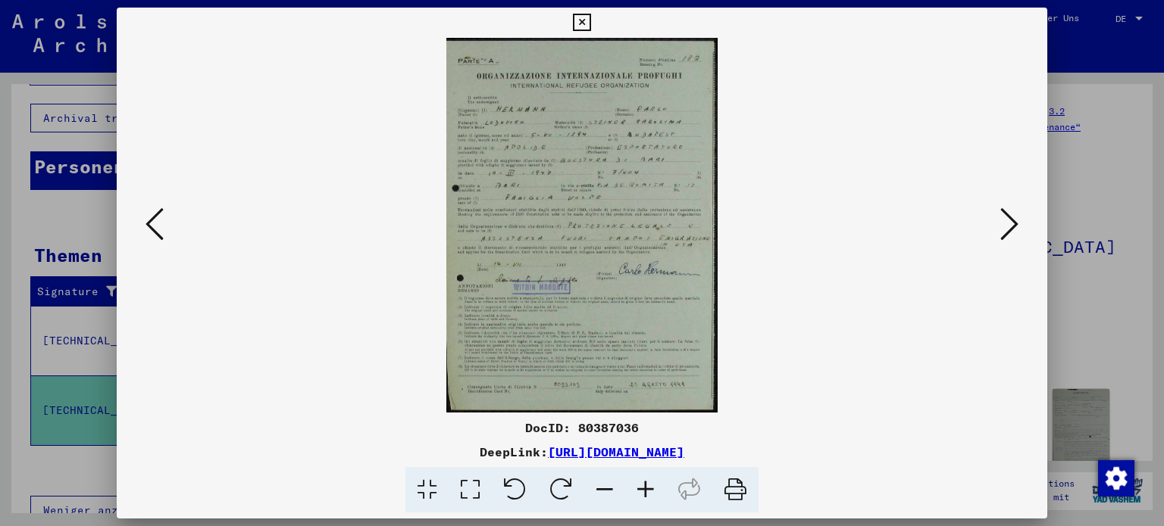
click at [152, 220] on icon at bounding box center [154, 224] width 18 height 36
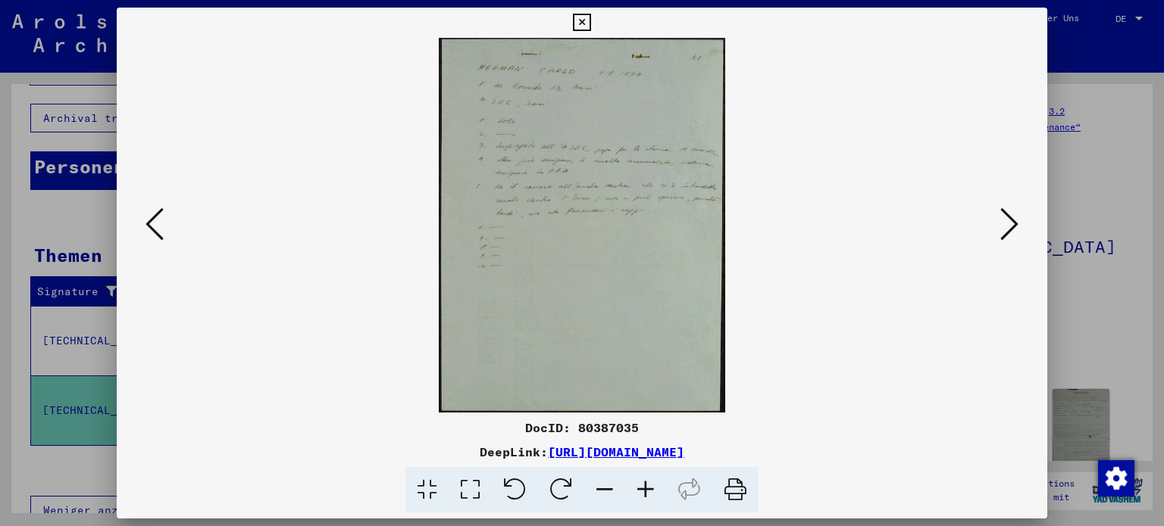
click at [152, 220] on icon at bounding box center [154, 224] width 18 height 36
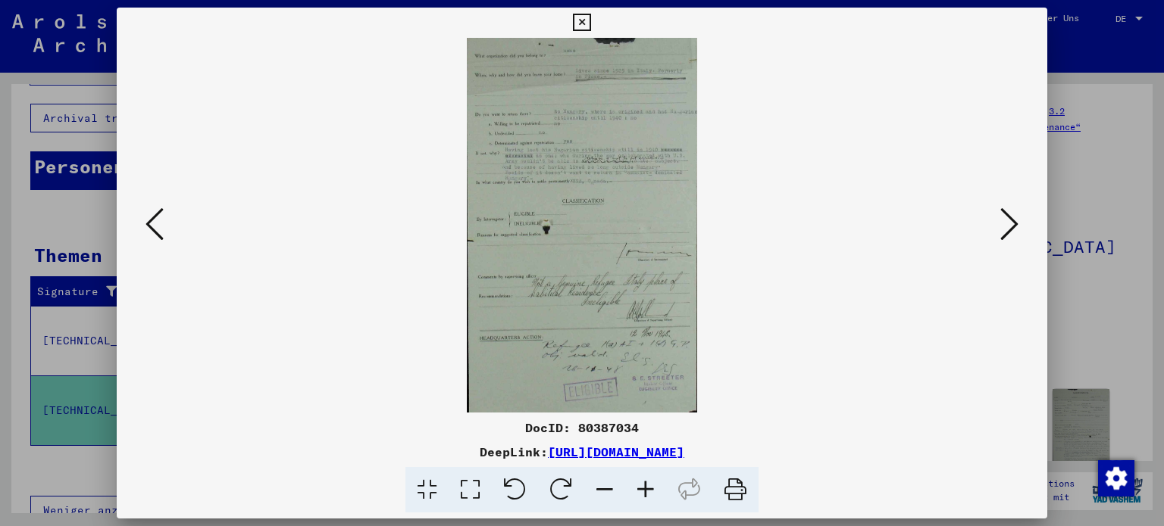
click at [1008, 218] on icon at bounding box center [1009, 224] width 18 height 36
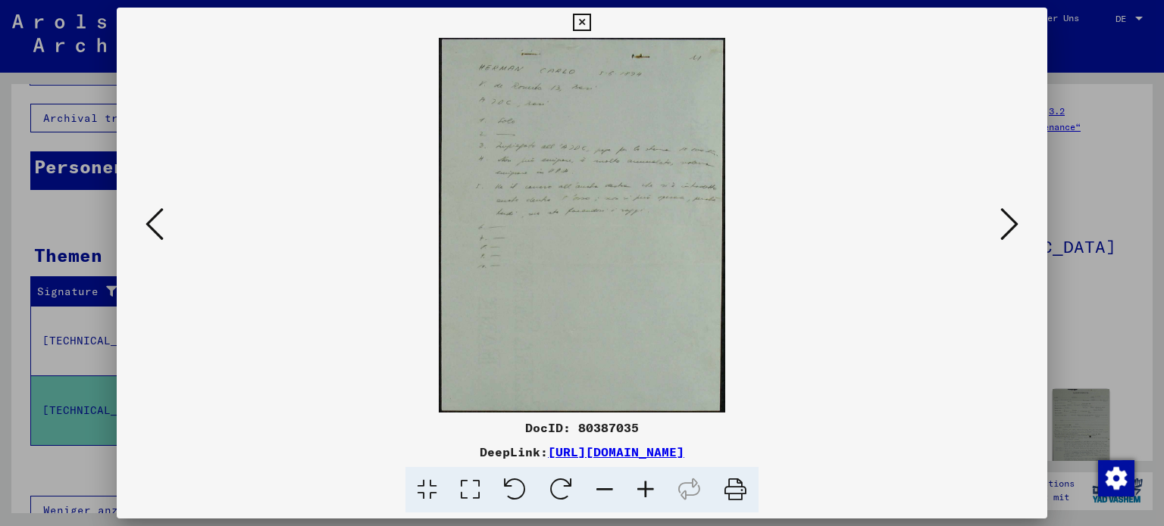
click at [1008, 218] on icon at bounding box center [1009, 224] width 18 height 36
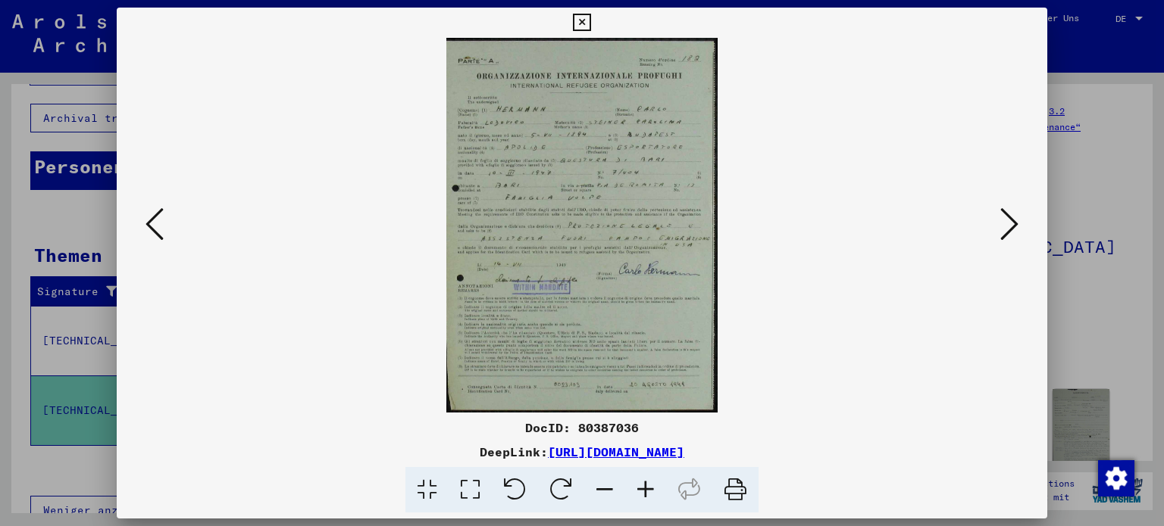
click at [646, 486] on icon at bounding box center [645, 490] width 41 height 46
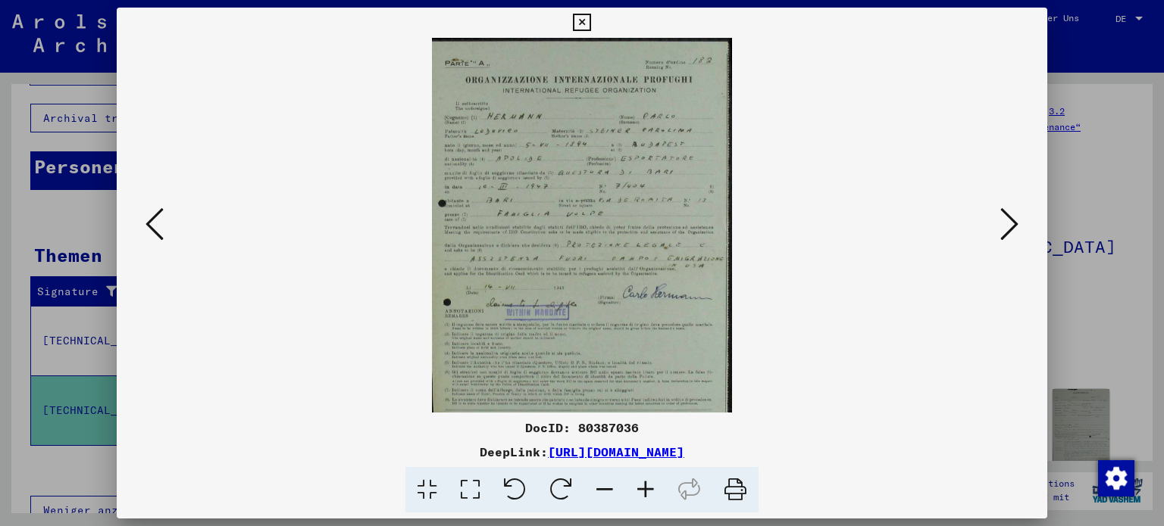
click at [647, 487] on icon at bounding box center [645, 490] width 41 height 46
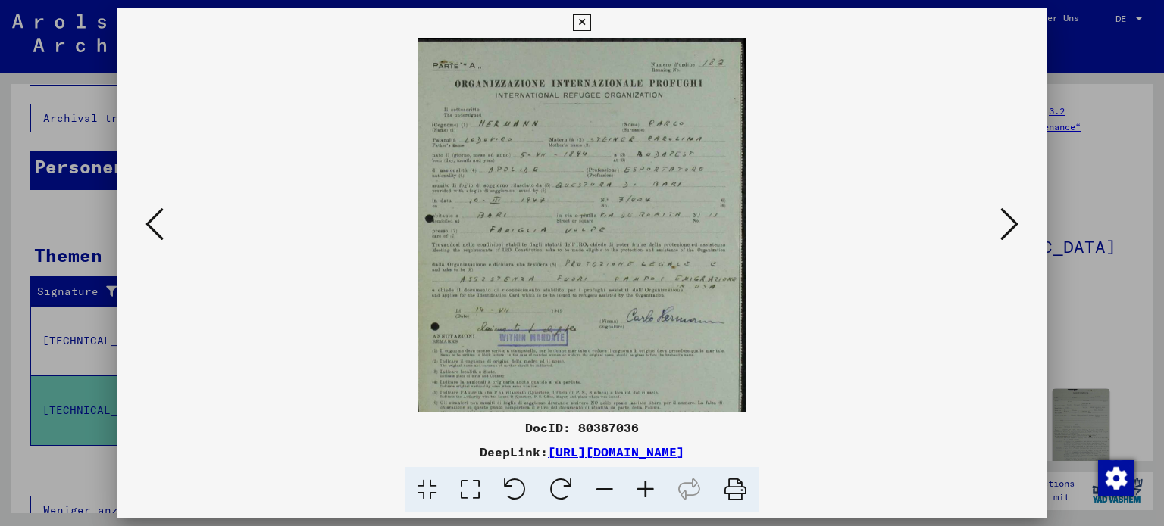
click at [1012, 223] on icon at bounding box center [1009, 224] width 18 height 36
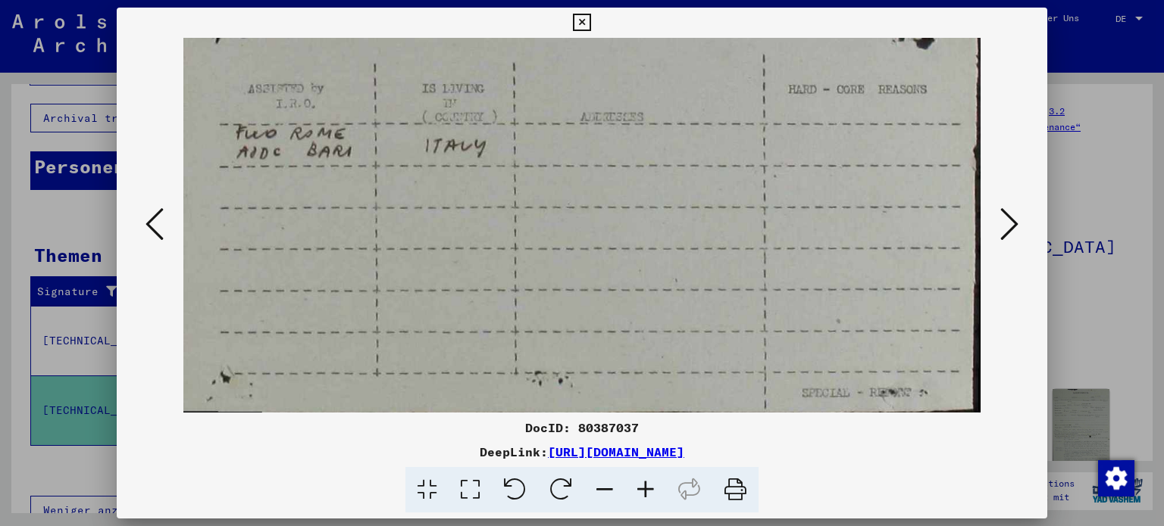
click at [1012, 224] on icon at bounding box center [1009, 224] width 18 height 36
